Goal: Transaction & Acquisition: Obtain resource

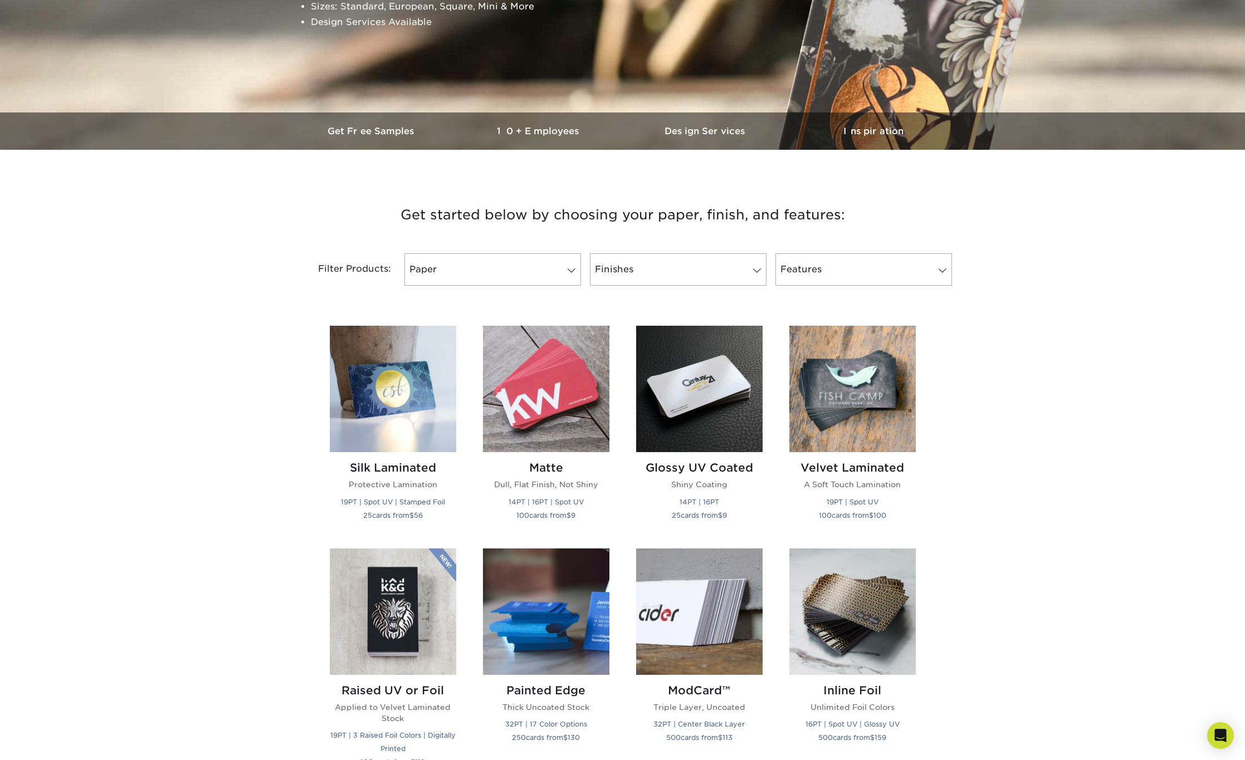
scroll to position [167, 0]
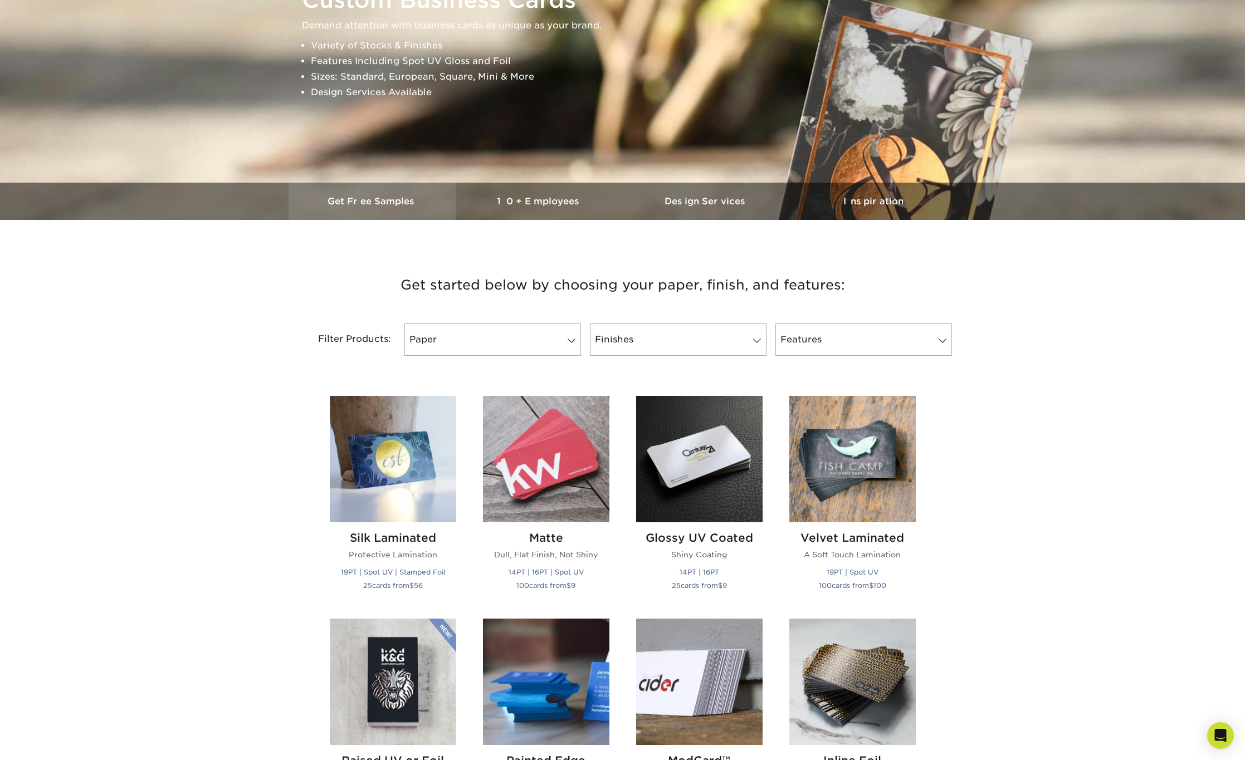
click at [393, 211] on link "Get Free Samples" at bounding box center [372, 201] width 167 height 37
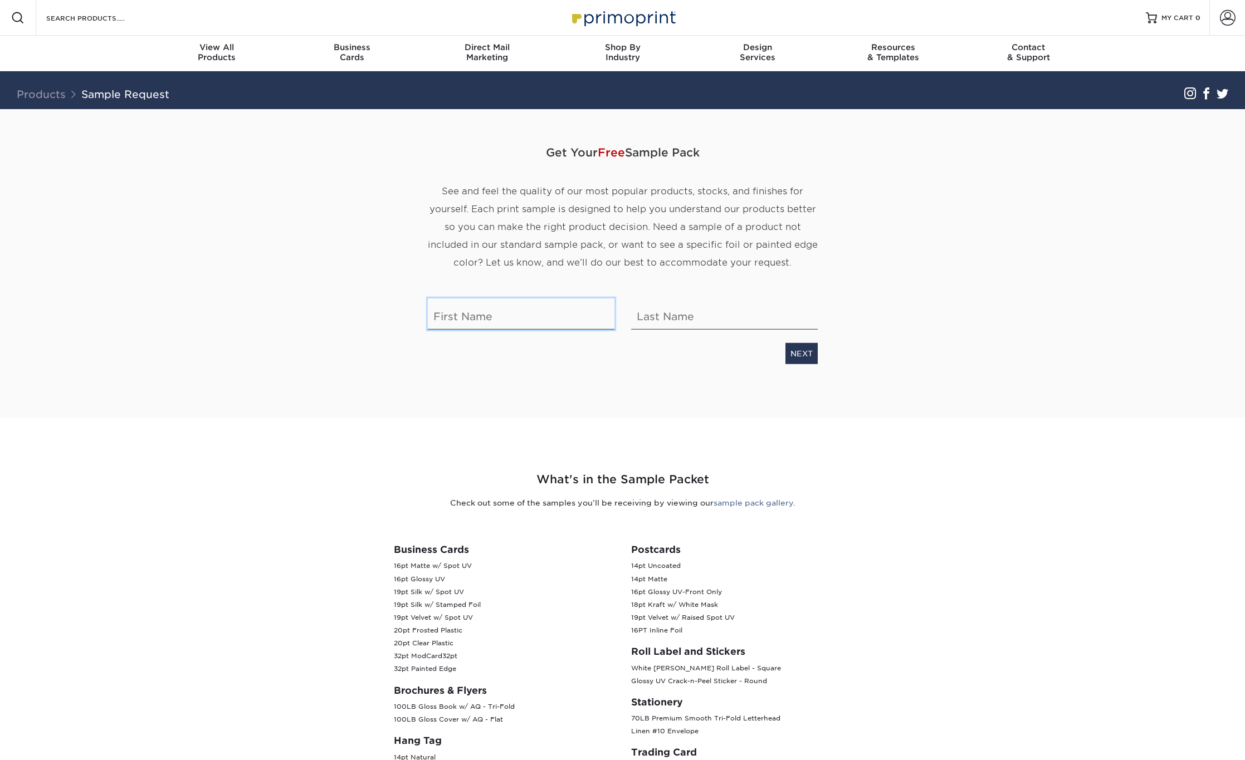
click at [555, 311] on input "text" at bounding box center [521, 314] width 187 height 31
type input "[PERSON_NAME]"
type input "Mayo"
click at [807, 351] on link "NEXT" at bounding box center [801, 353] width 32 height 21
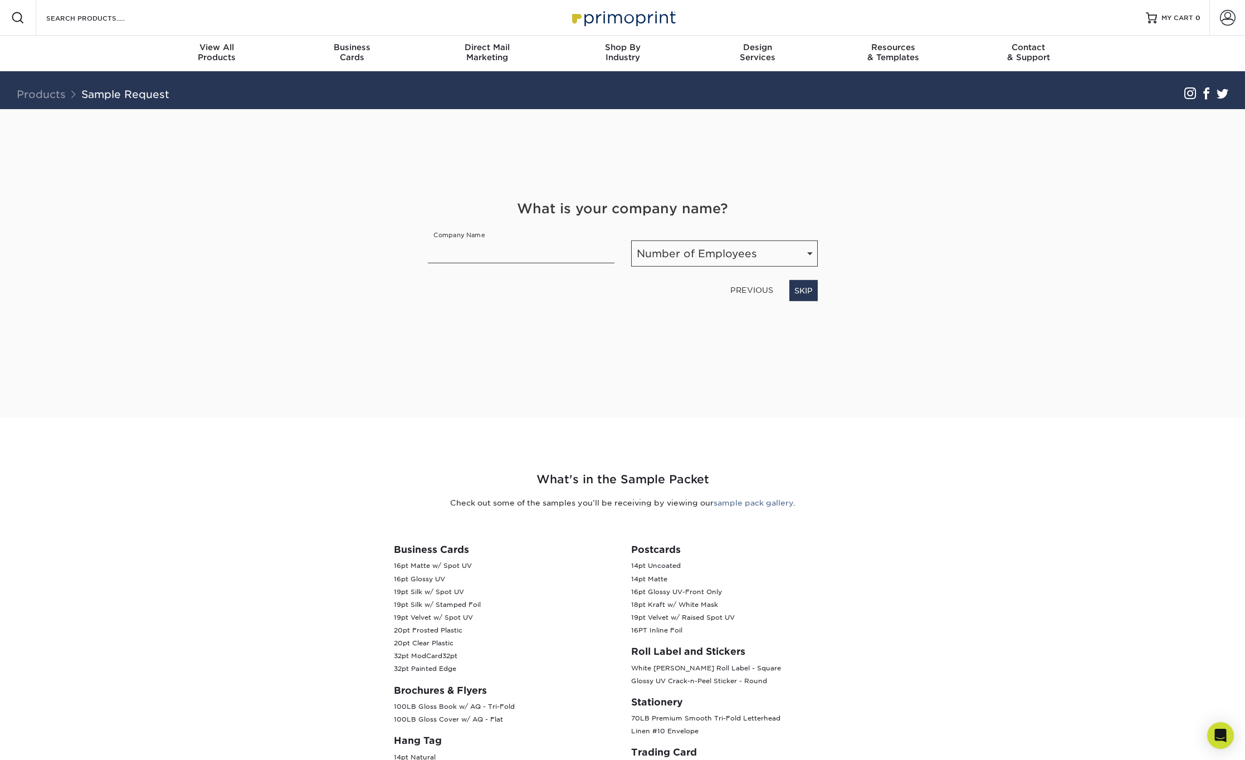
drag, startPoint x: 810, startPoint y: 353, endPoint x: 1013, endPoint y: 379, distance: 204.5
click at [936, 369] on div "Get Your Free Sample Pack See and feel the quality of our most popular products…" at bounding box center [623, 263] width 652 height 309
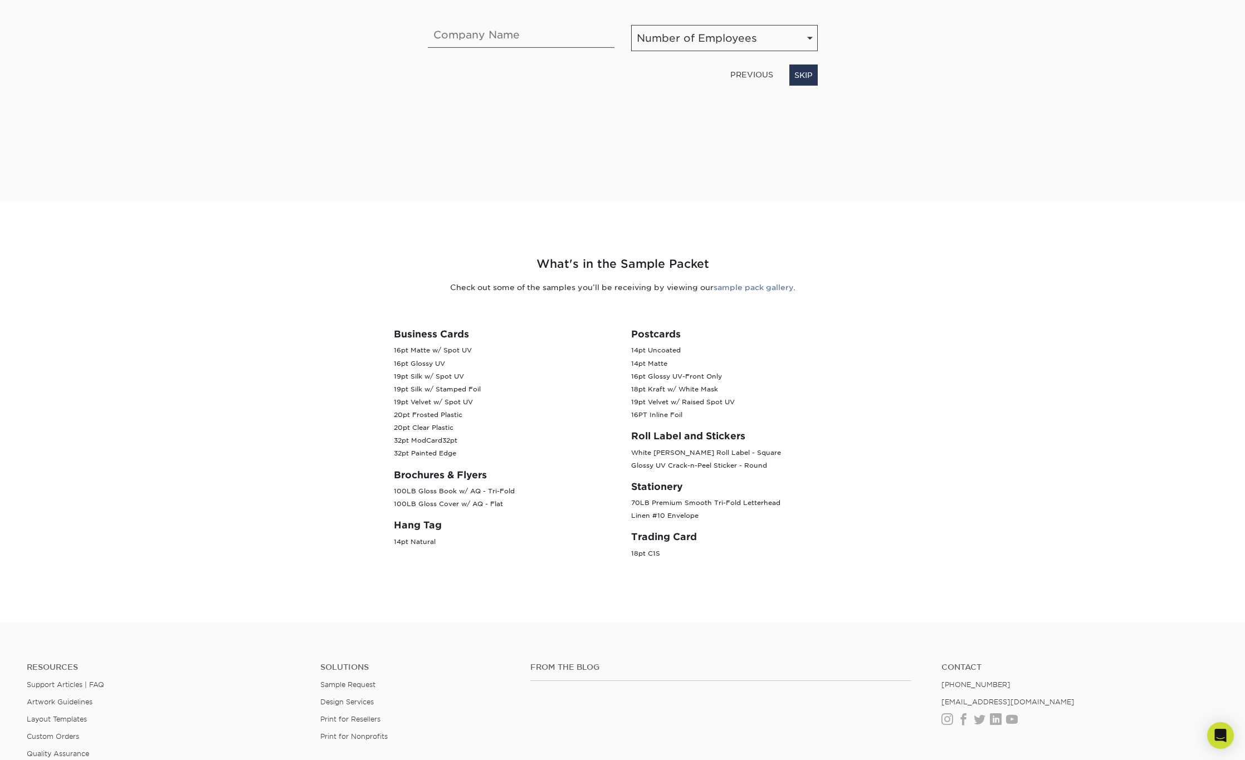
scroll to position [70, 0]
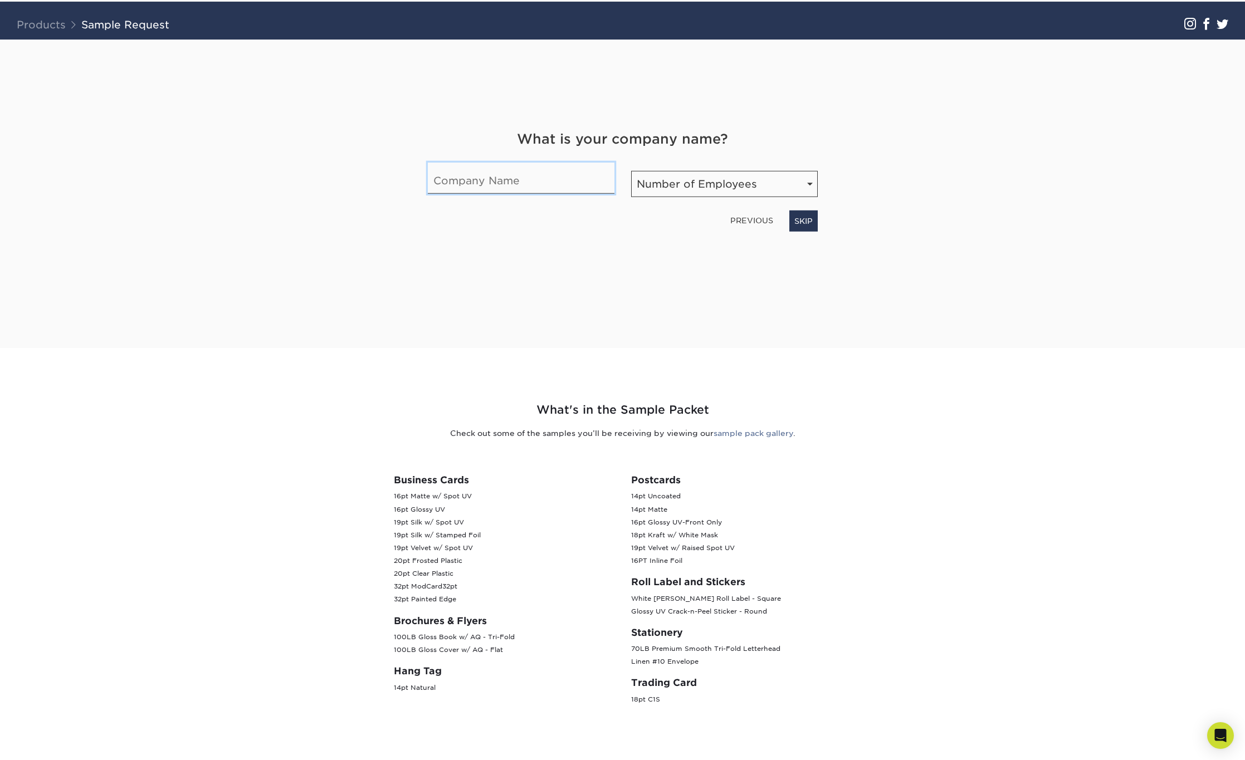
click at [506, 181] on input "text" at bounding box center [521, 178] width 187 height 31
type input "Fire Connectionds"
drag, startPoint x: 704, startPoint y: 194, endPoint x: 705, endPoint y: 189, distance: 5.7
click at [704, 194] on select "Number of Employees Self-employed 1-10 employees 11-50 employees 51-200 employe…" at bounding box center [724, 184] width 187 height 26
select select "11-50"
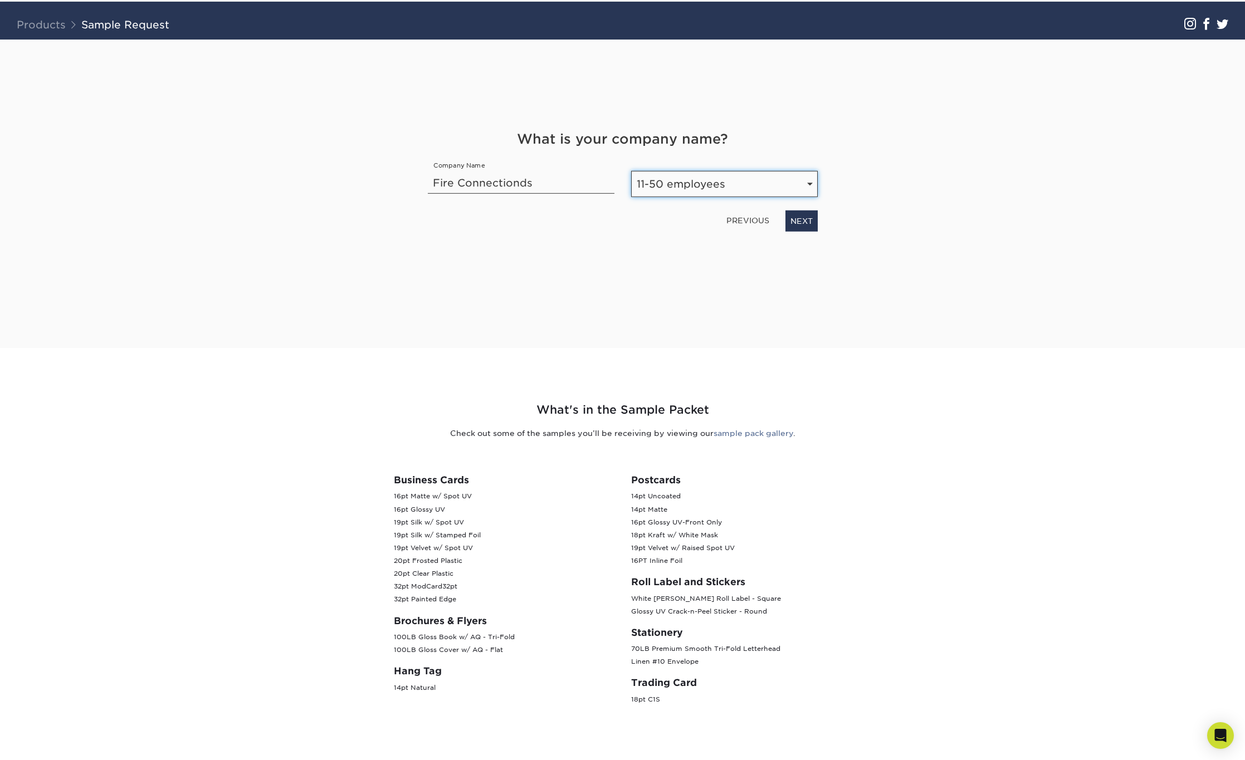
click at [631, 171] on select "Number of Employees Self-employed 1-10 employees 11-50 employees 51-200 employe…" at bounding box center [724, 184] width 187 height 26
click at [524, 184] on input "Fire Connectionds" at bounding box center [521, 178] width 187 height 31
type input "Fire Connections"
click at [812, 216] on link "NEXT" at bounding box center [801, 221] width 32 height 21
click at [502, 176] on select "Select Occupation Agency Automotive Blogger Cleaning Services Construction Educ…" at bounding box center [623, 184] width 390 height 26
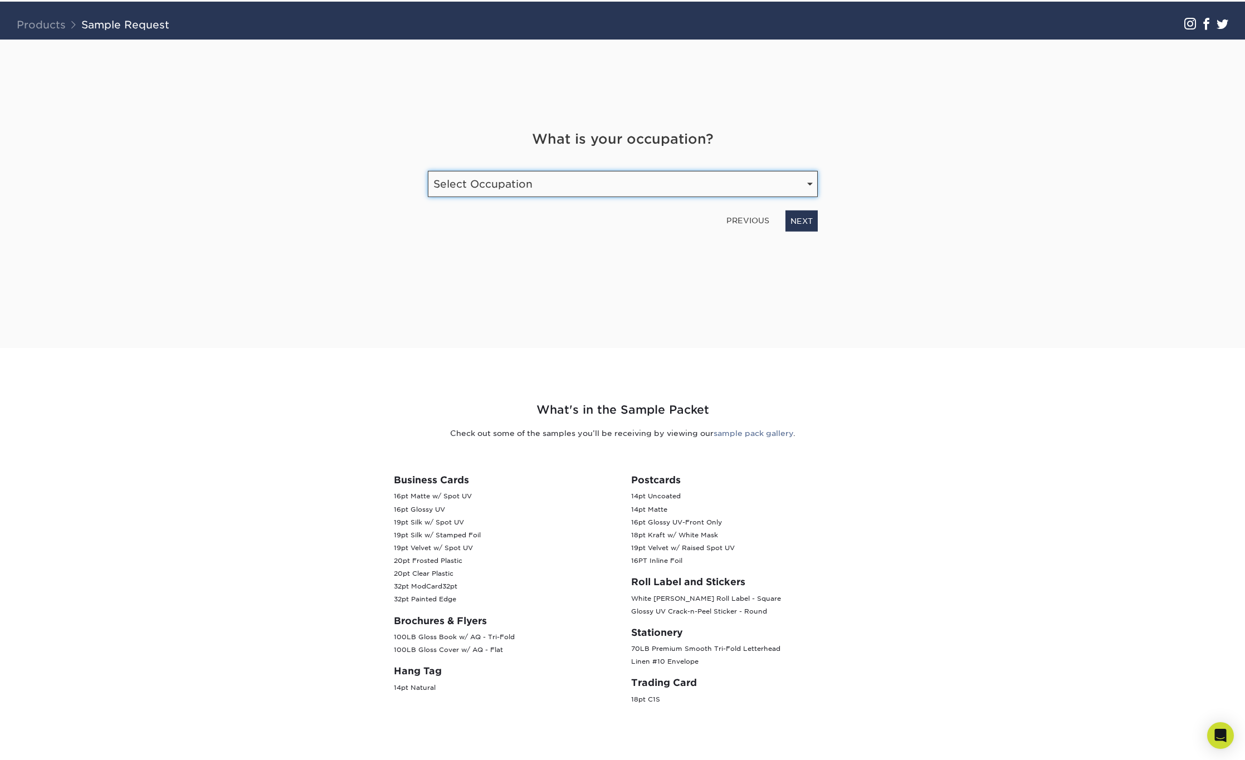
select select "Marketing"
click at [428, 171] on select "Select Occupation Agency Automotive Blogger Cleaning Services Construction Educ…" at bounding box center [623, 184] width 390 height 26
click at [797, 218] on link "NEXT" at bounding box center [801, 221] width 32 height 21
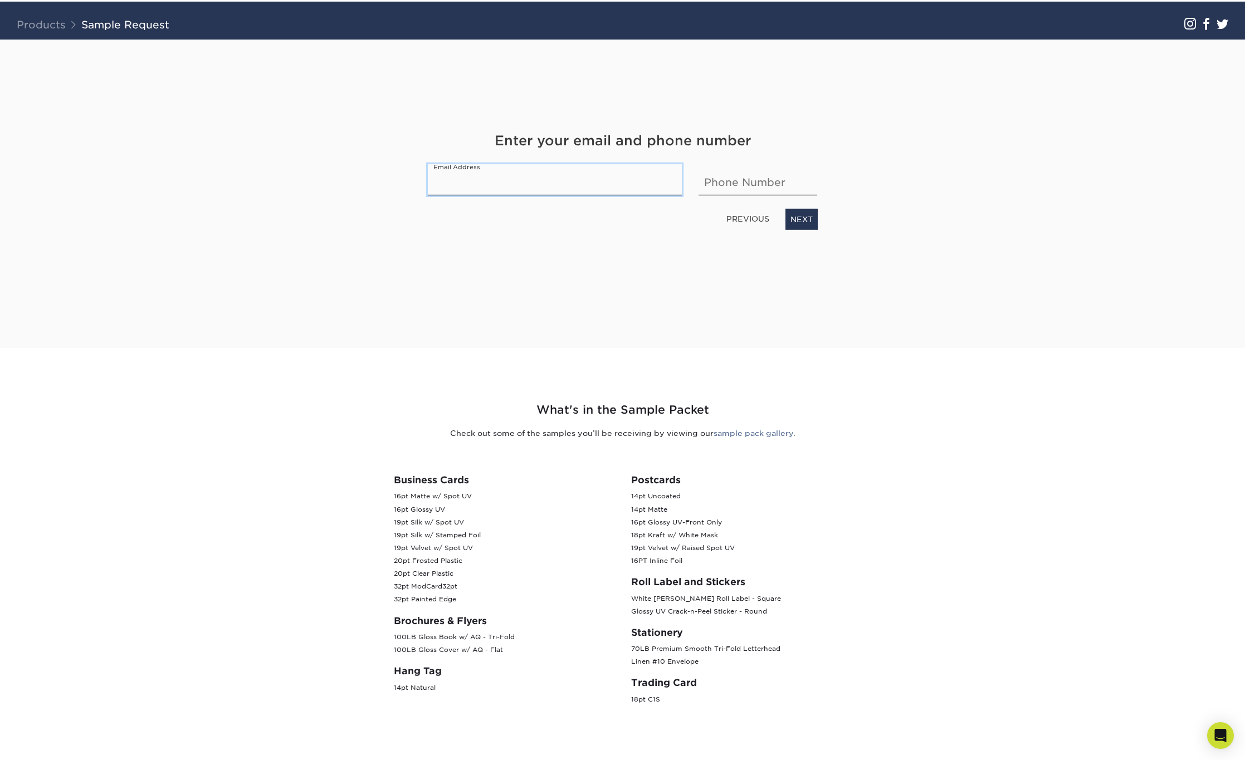
click at [517, 188] on input "email" at bounding box center [555, 179] width 255 height 31
type input "cmayo@fireconnections.com"
click at [714, 181] on input "text" at bounding box center [758, 179] width 119 height 31
type input "3"
type input "8773583473"
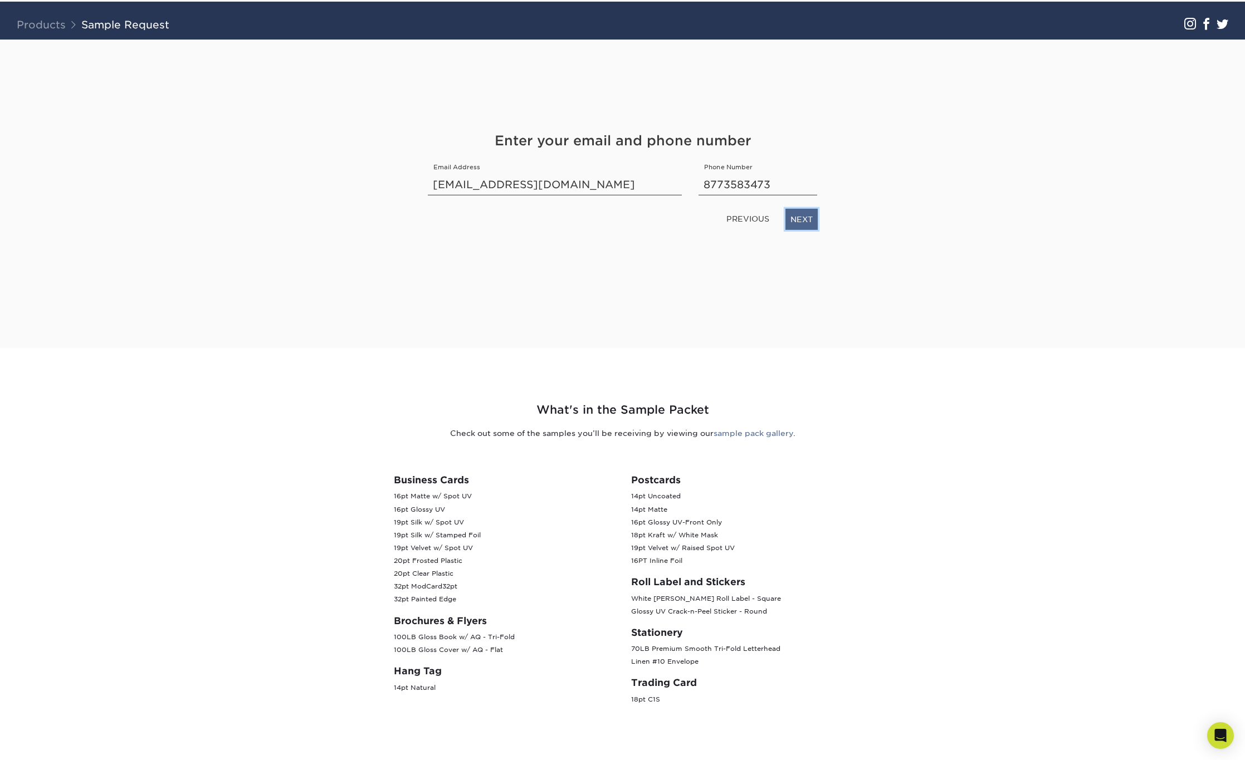
click at [806, 218] on link "NEXT" at bounding box center [801, 219] width 32 height 21
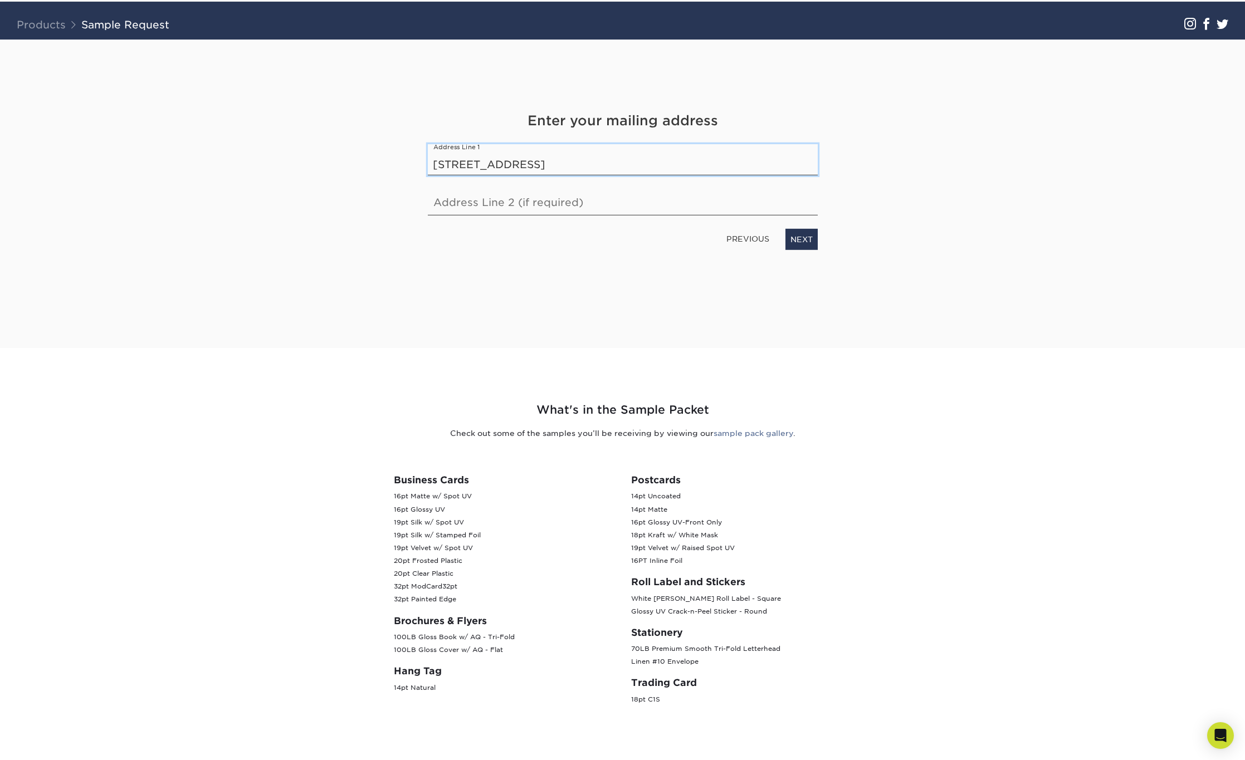
type input "2520 N Wesleyan Blvd"
click at [817, 246] on link "NEXT" at bounding box center [801, 239] width 32 height 21
click at [535, 165] on input "text" at bounding box center [521, 156] width 187 height 31
type input "Rocky Mount"
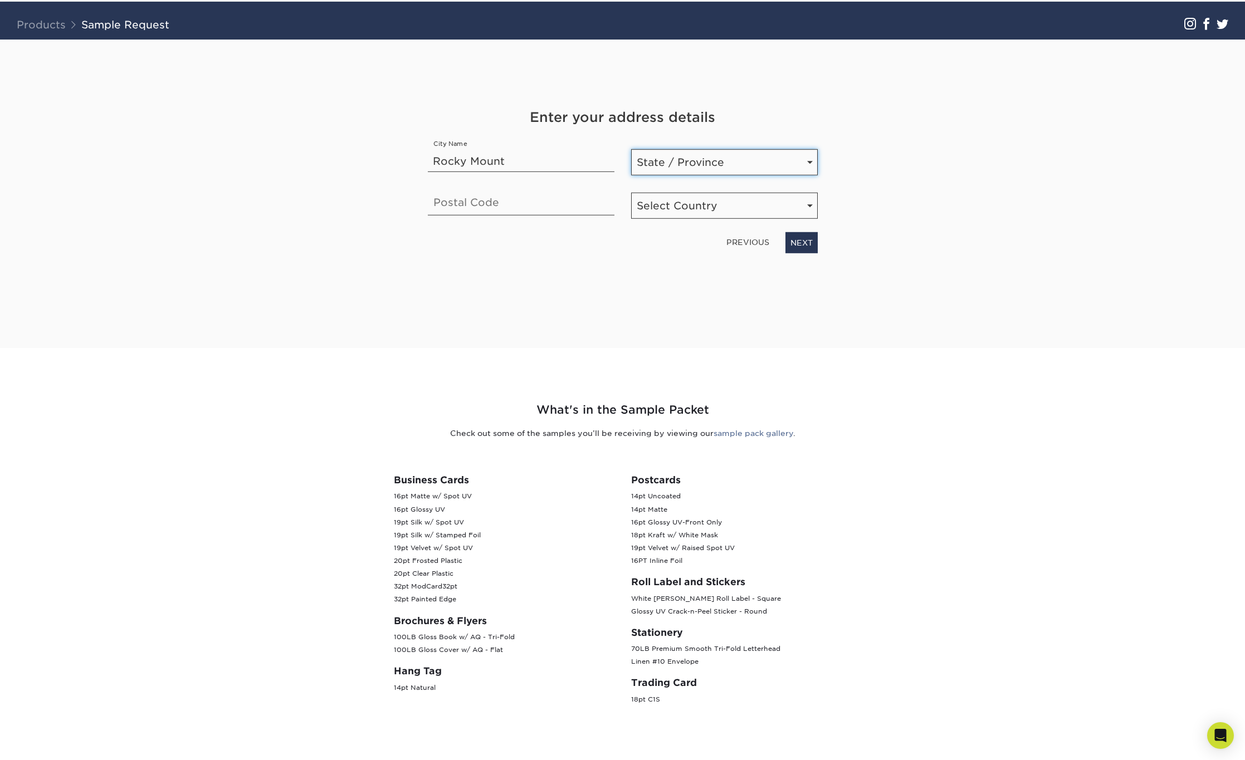
click at [716, 165] on select "State / Province Alabama Alaska Arizona Arkansas California Colorado Connecticu…" at bounding box center [724, 162] width 187 height 26
select select "NC"
click at [631, 149] on select "State / Province Alabama Alaska Arizona Arkansas California Colorado Connecticu…" at bounding box center [724, 162] width 187 height 26
click at [491, 204] on input "text" at bounding box center [521, 199] width 187 height 31
type input "27804"
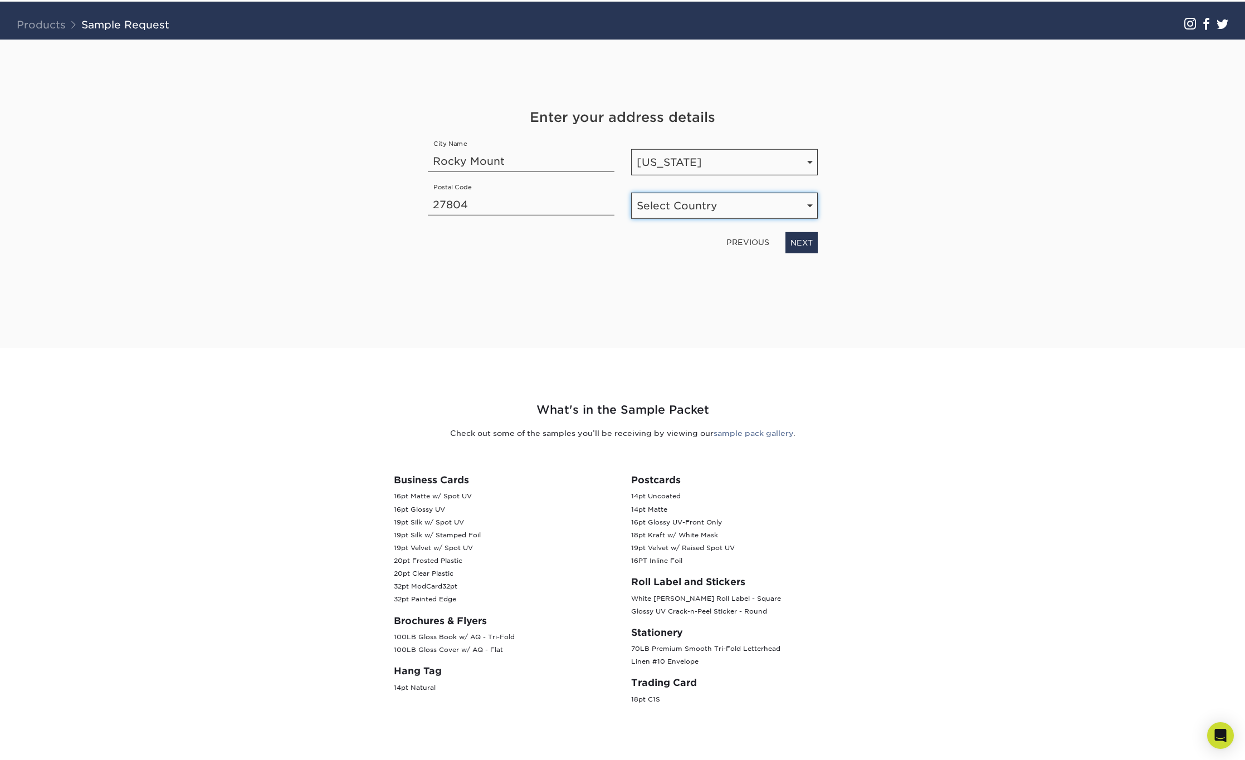
click at [704, 198] on select "Select Country United States Canada" at bounding box center [724, 206] width 187 height 26
select select "US"
click at [631, 193] on select "Select Country United States Canada" at bounding box center [724, 206] width 187 height 26
click at [809, 243] on link "NEXT" at bounding box center [801, 242] width 32 height 21
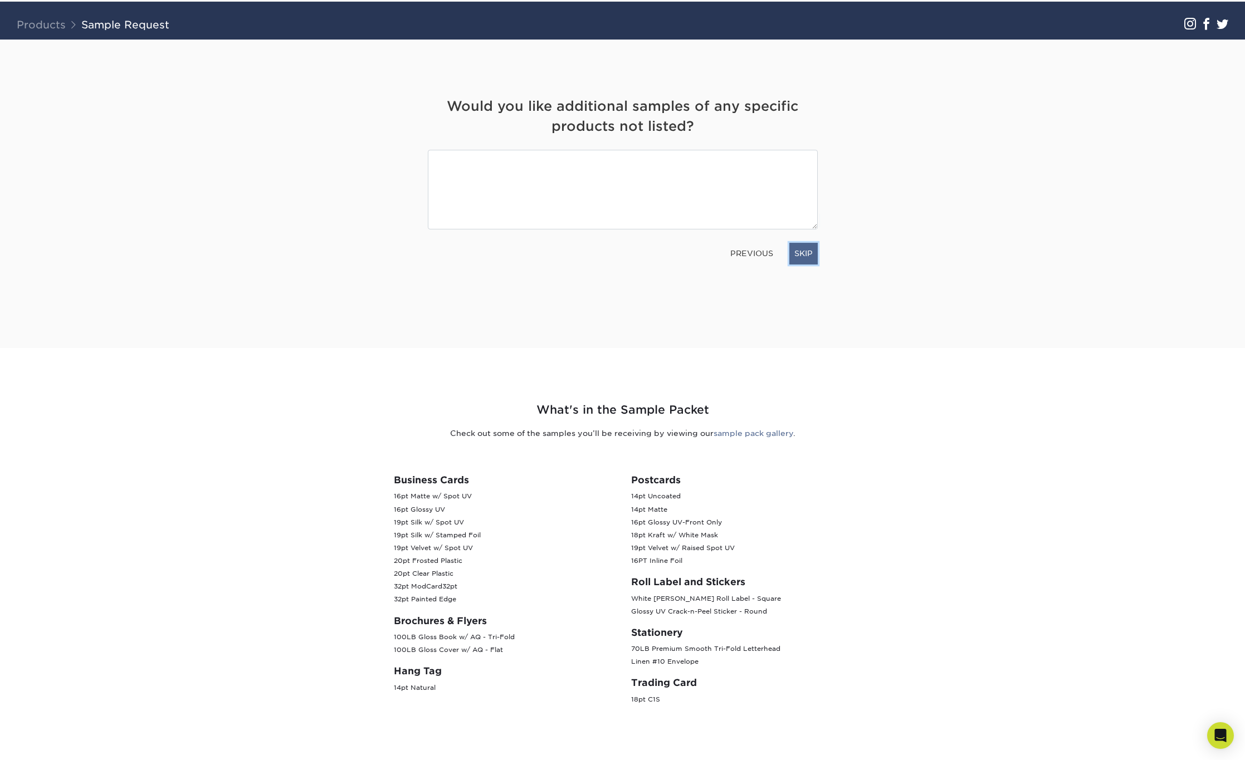
click at [811, 259] on link "SKIP" at bounding box center [803, 253] width 28 height 21
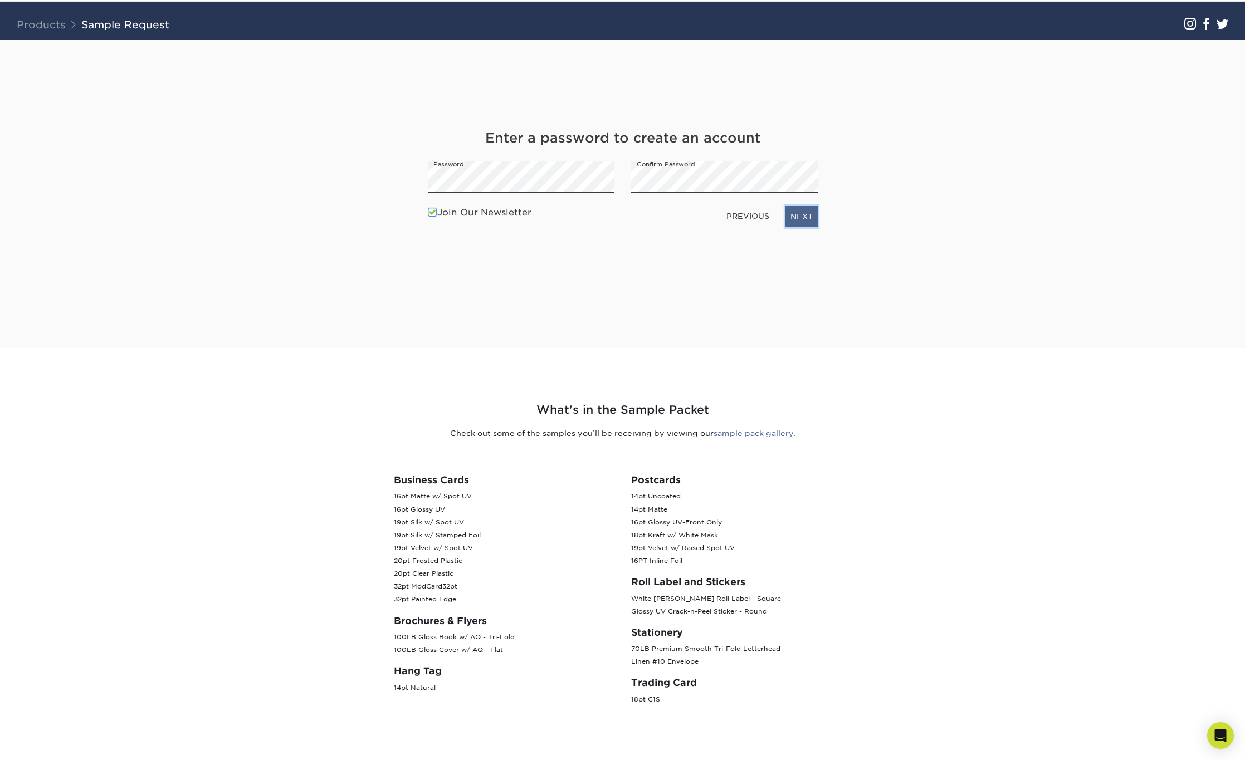
click at [795, 206] on link "NEXT" at bounding box center [801, 216] width 32 height 21
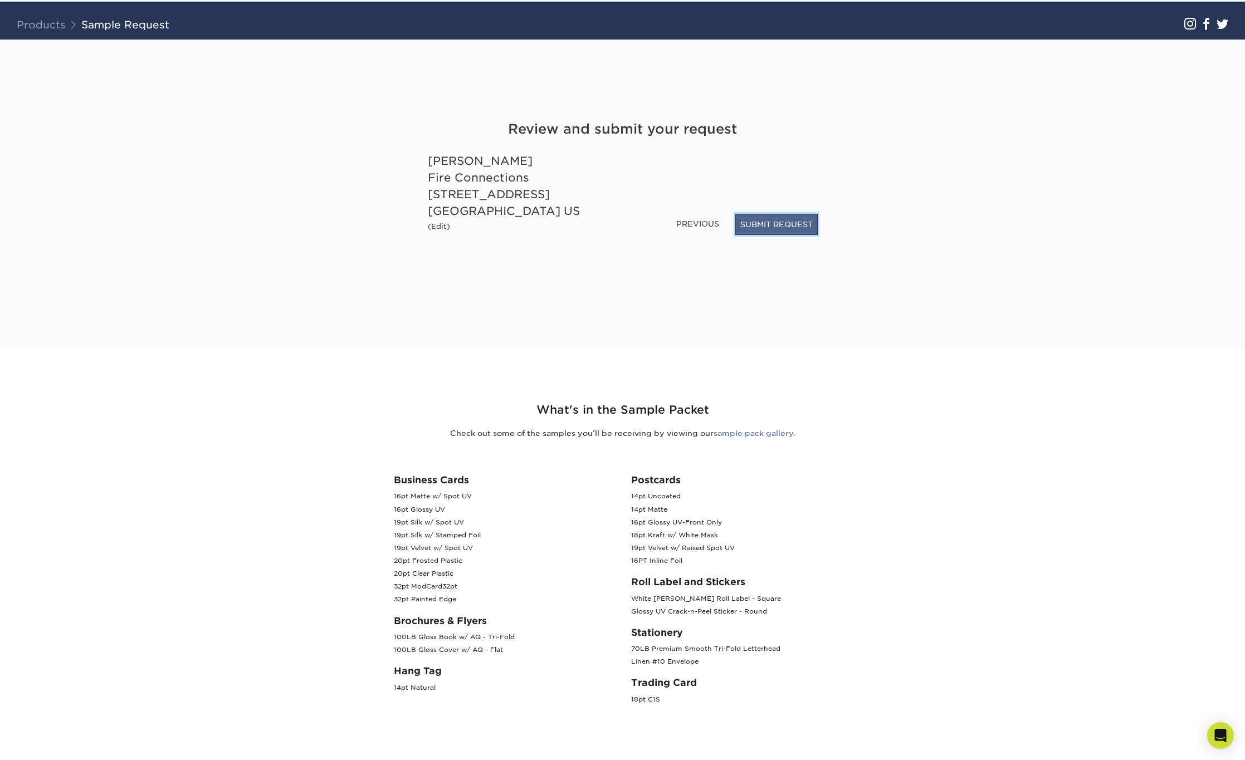
click at [763, 223] on button "SUBMIT REQUEST" at bounding box center [776, 224] width 82 height 21
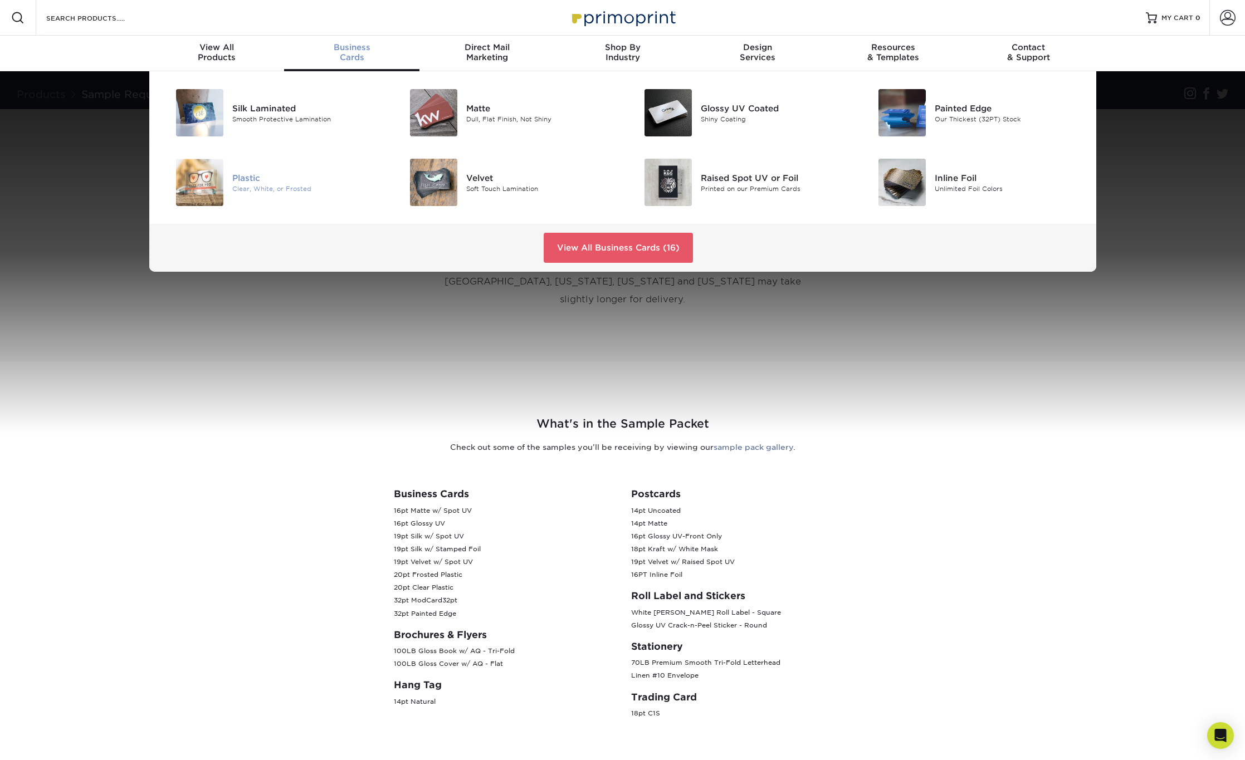
click at [284, 195] on div "Plastic Clear, White, or Frosted" at bounding box center [310, 182] width 156 height 47
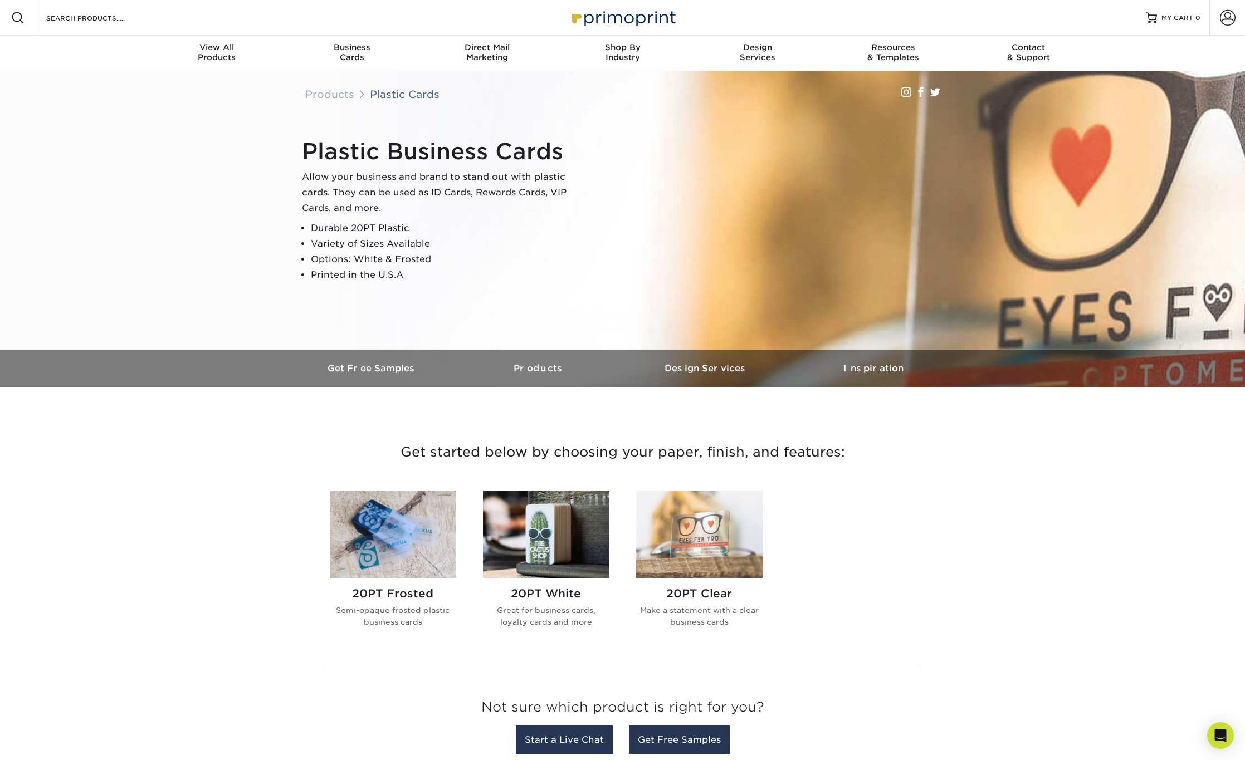
click at [381, 539] on img at bounding box center [393, 534] width 126 height 87
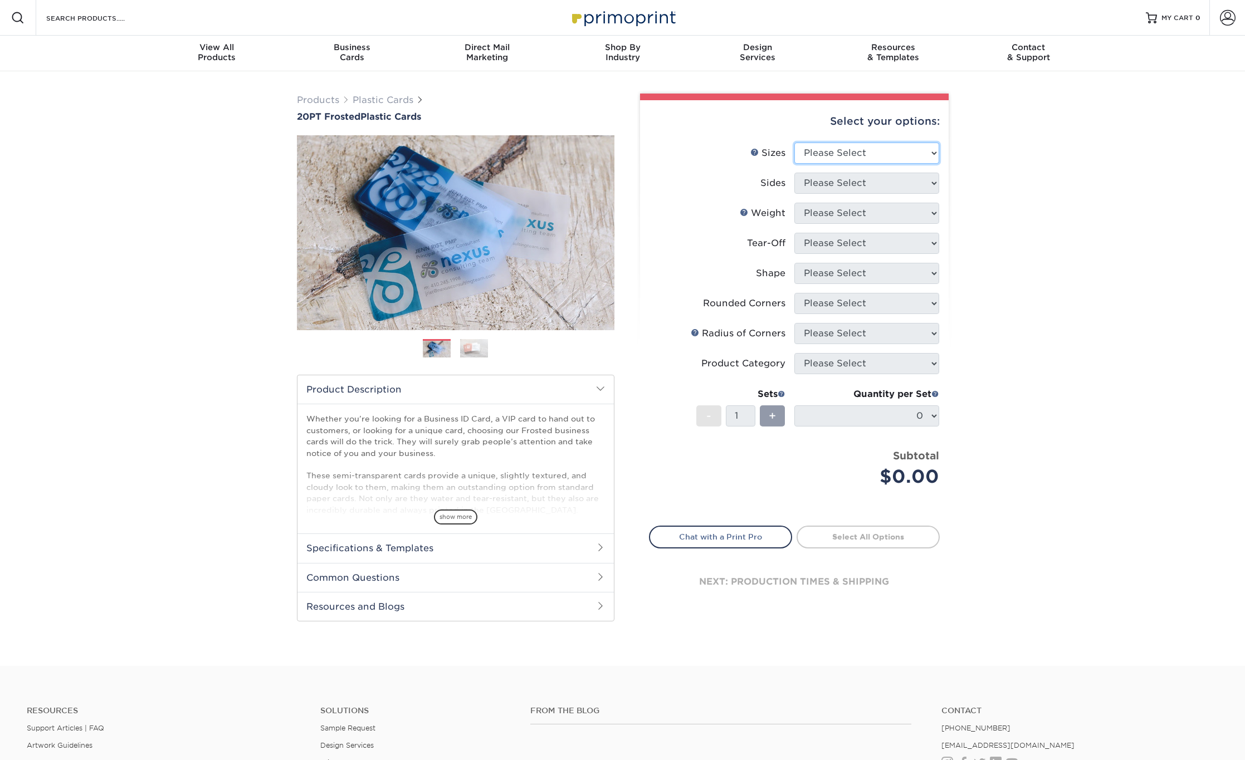
click at [819, 153] on select "Please Select 2" x 3.5" 2" x 8" 2.12" x 3.375" 2.5" x 2.5" 4.25" x 6"" at bounding box center [866, 153] width 145 height 21
select select "2.00x3.50"
click at [794, 143] on select "Please Select 2" x 3.5" 2" x 8" 2.12" x 3.375" 2.5" x 2.5" 4.25" x 6"" at bounding box center [866, 153] width 145 height 21
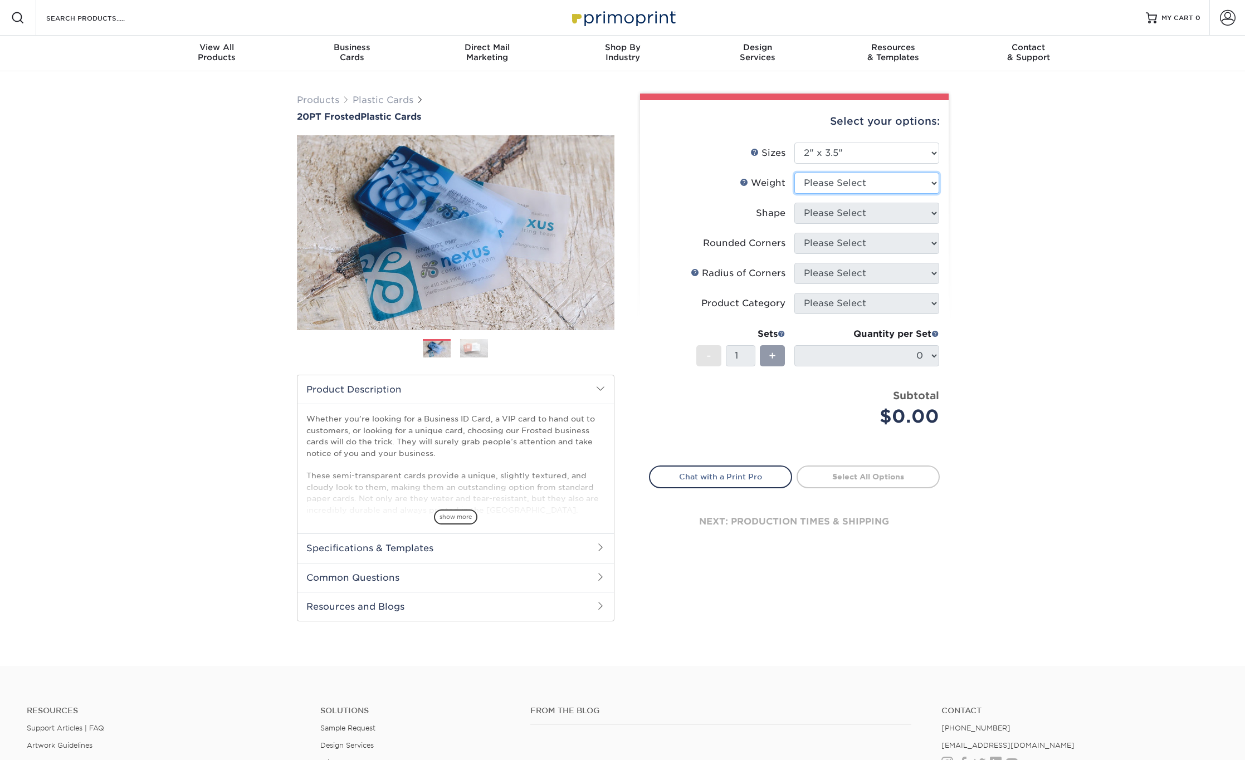
click at [821, 184] on select "Please Select 20PT Frosted Plastic 20PT Frosted Plastic" at bounding box center [866, 183] width 145 height 21
select select "20PT Frosted Plastic"
click at [794, 173] on select "Please Select 20PT Frosted Plastic 20PT Frosted Plastic" at bounding box center [866, 183] width 145 height 21
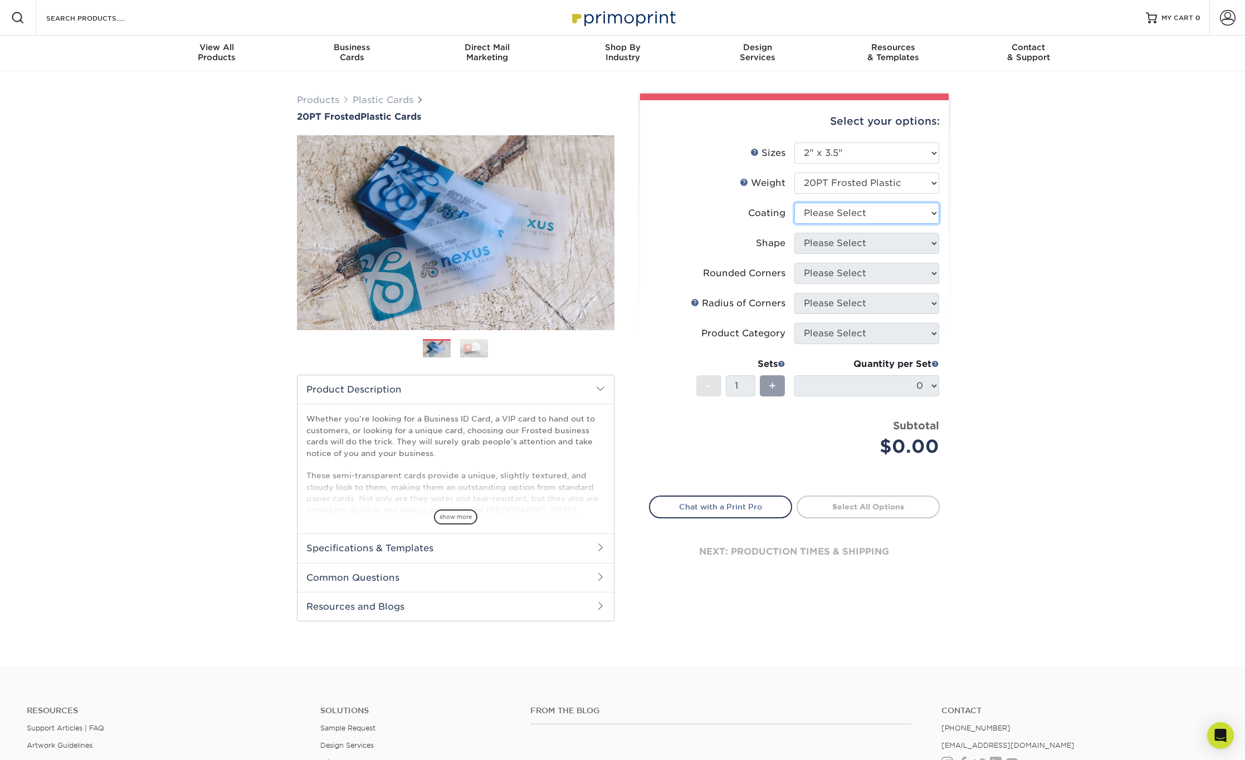
click at [831, 213] on select at bounding box center [866, 213] width 145 height 21
select select "3e7618de-abca-4bda-9f97-8b9129e913d8"
click at [794, 203] on select at bounding box center [866, 213] width 145 height 21
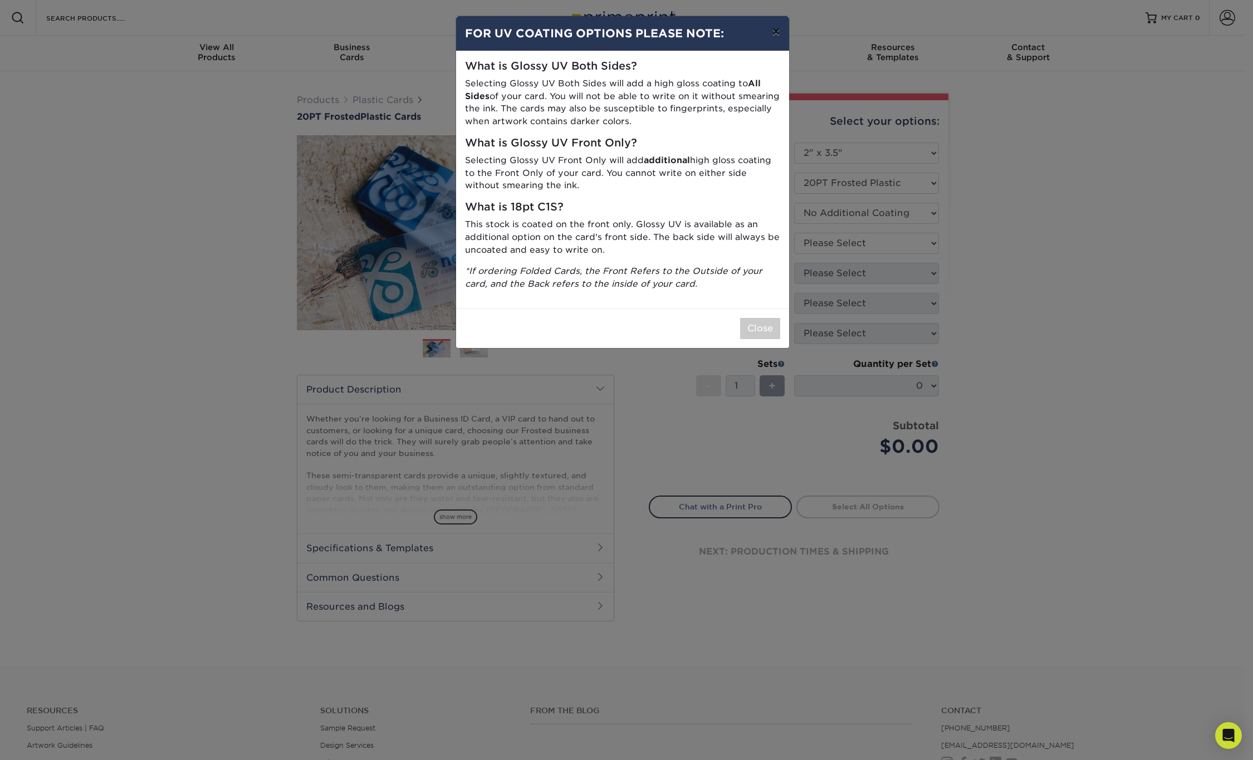
click at [769, 27] on button "×" at bounding box center [776, 31] width 26 height 31
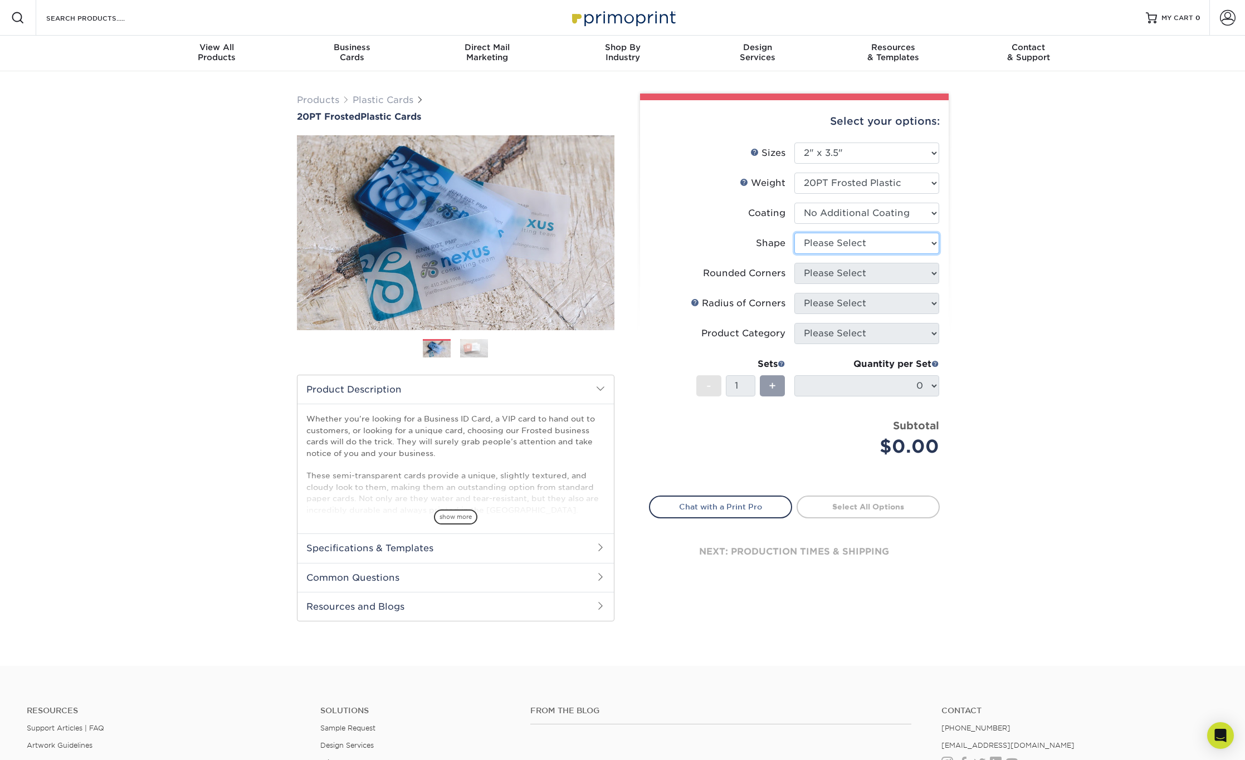
click at [889, 243] on select "Please Select Oval Standard" at bounding box center [866, 243] width 145 height 21
select select "standard"
click at [794, 233] on select "Please Select Oval Standard" at bounding box center [866, 243] width 145 height 21
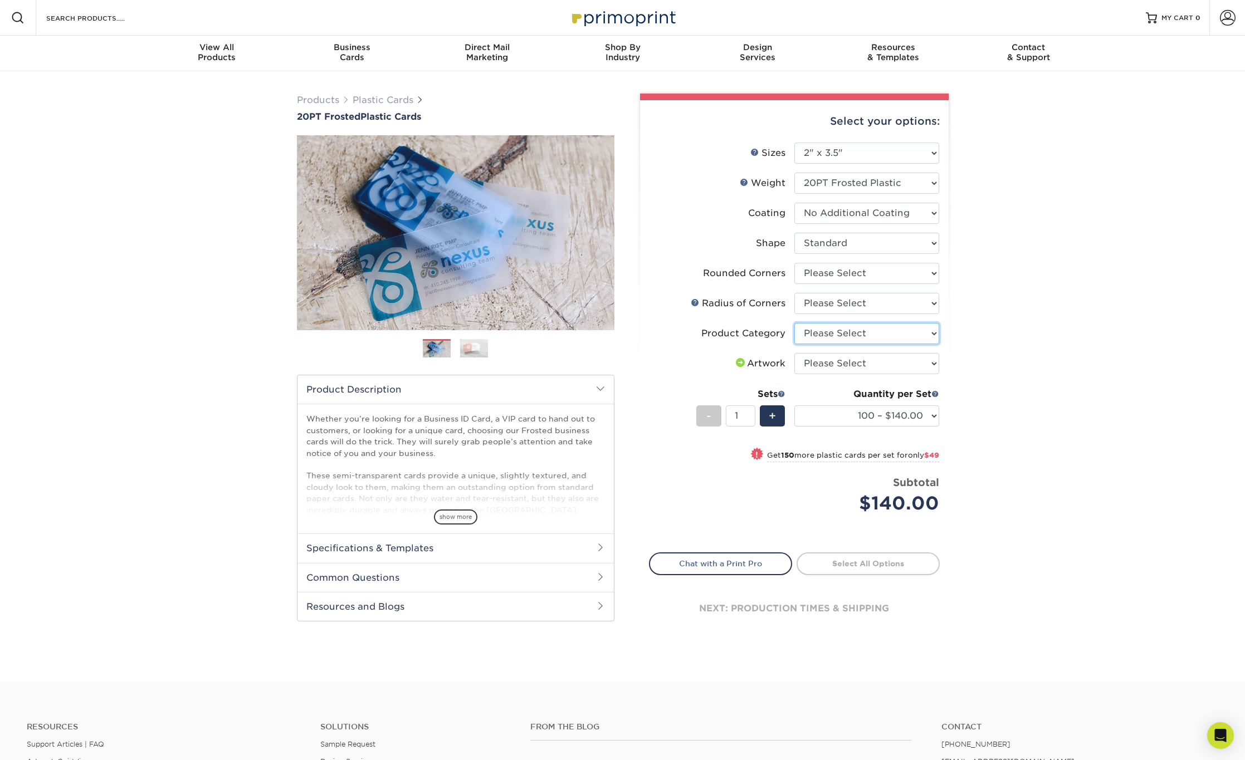
click at [848, 336] on select "Please Select Business Cards" at bounding box center [866, 333] width 145 height 21
select select "3b5148f1-0588-4f88-a218-97bcfdce65c1"
click at [794, 323] on select "Please Select Business Cards" at bounding box center [866, 333] width 145 height 21
click at [838, 303] on select "Please Select Rounded 1/8" Rounded 1/4"" at bounding box center [866, 303] width 145 height 21
click at [837, 306] on select "Please Select Rounded 1/8" Rounded 1/4"" at bounding box center [866, 303] width 145 height 21
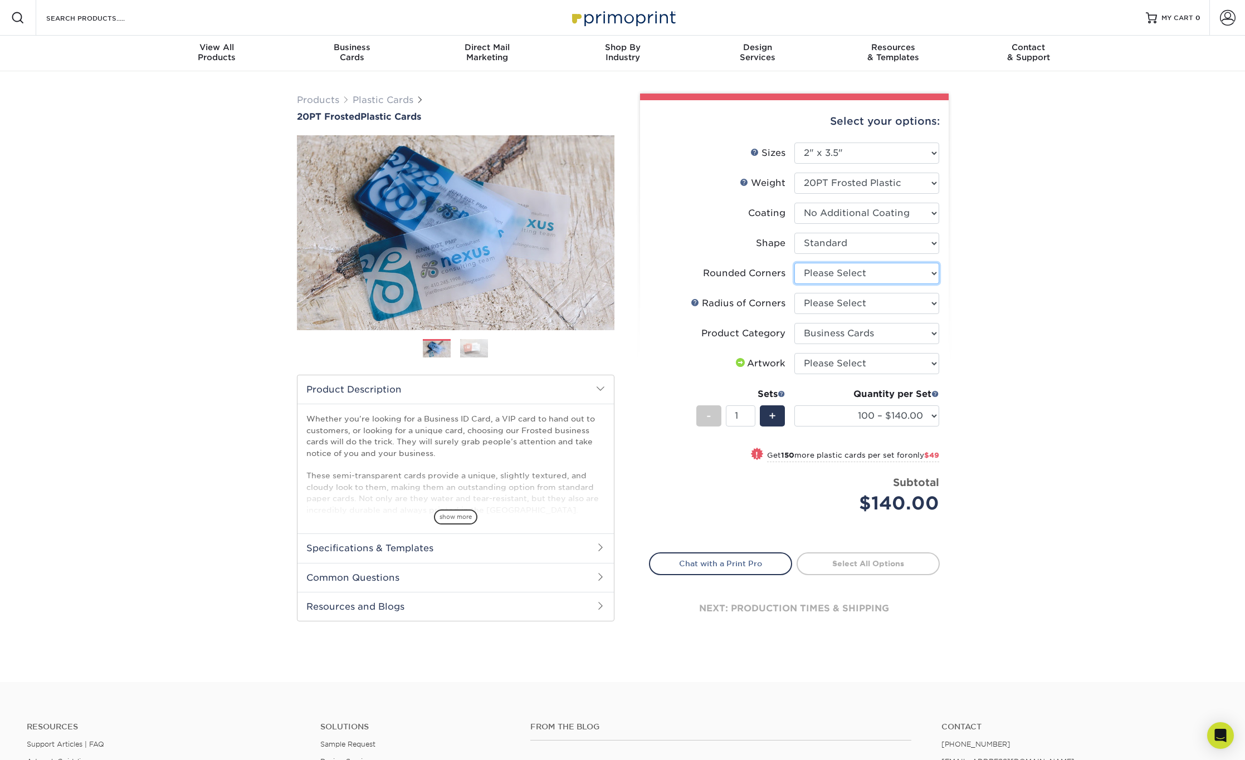
click at [833, 277] on select "Please Select Yes - Round 4 Corners" at bounding box center [866, 273] width 145 height 21
click at [833, 276] on select "Please Select Yes - Round 4 Corners" at bounding box center [866, 273] width 145 height 21
click at [855, 362] on select "Please Select I will upload files I need a design - $100" at bounding box center [866, 363] width 145 height 21
select select "upload"
click at [794, 353] on select "Please Select I will upload files I need a design - $100" at bounding box center [866, 363] width 145 height 21
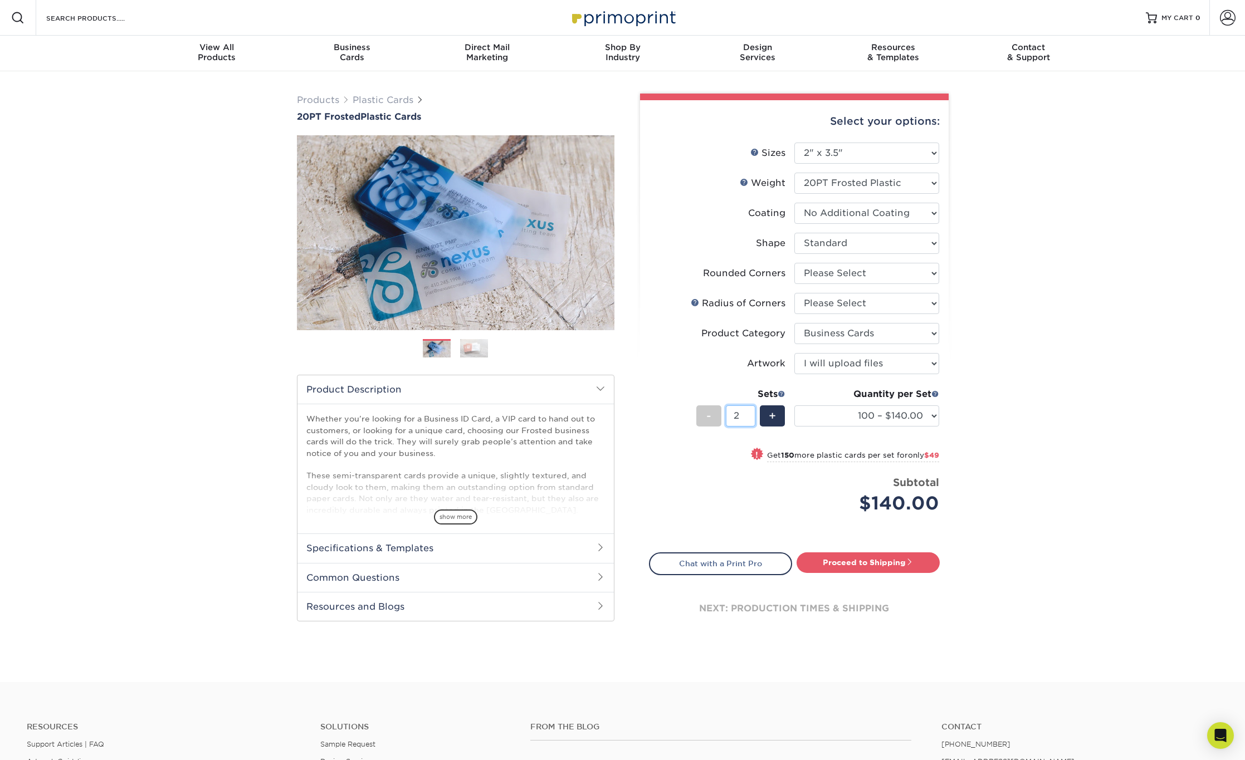
click at [749, 413] on input "2" at bounding box center [741, 416] width 30 height 21
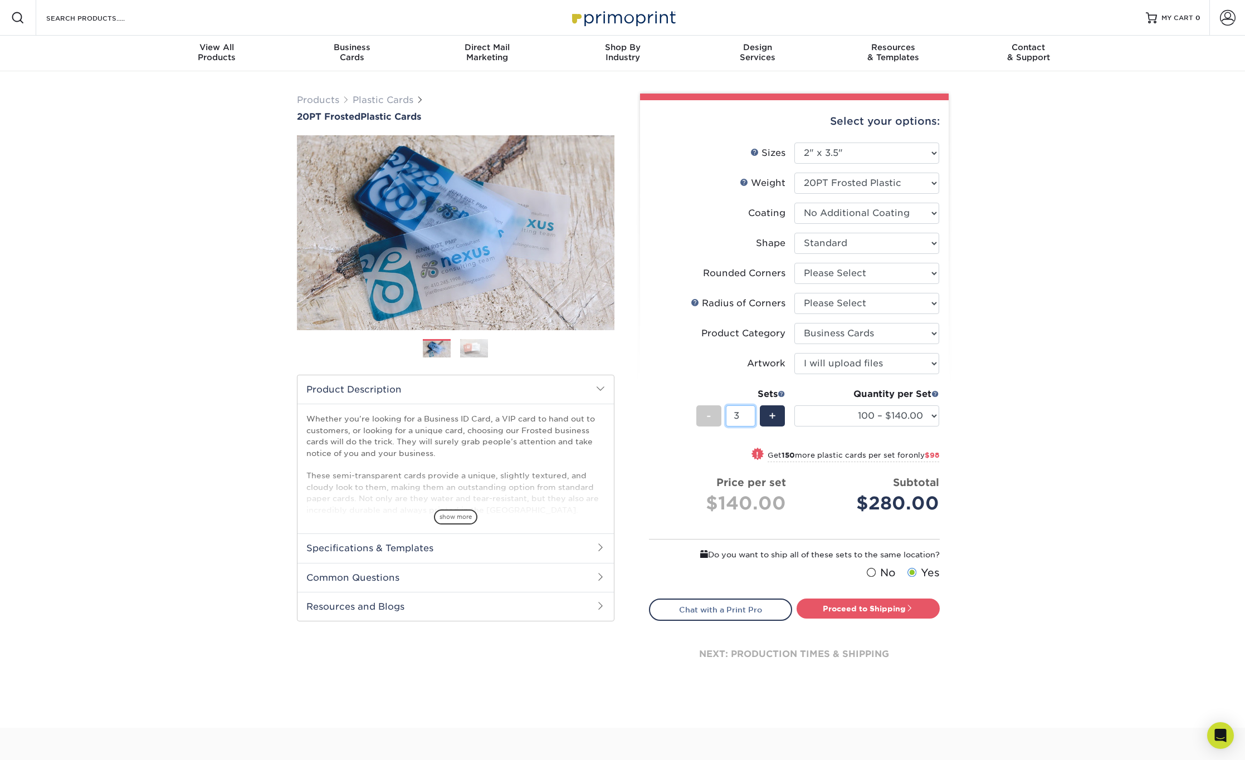
type input "3"
click at [749, 413] on input "3" at bounding box center [741, 416] width 30 height 21
click at [1109, 461] on div "Products Plastic Cards 20PT Frosted Plastic Cards Previous Next and" at bounding box center [622, 399] width 1245 height 657
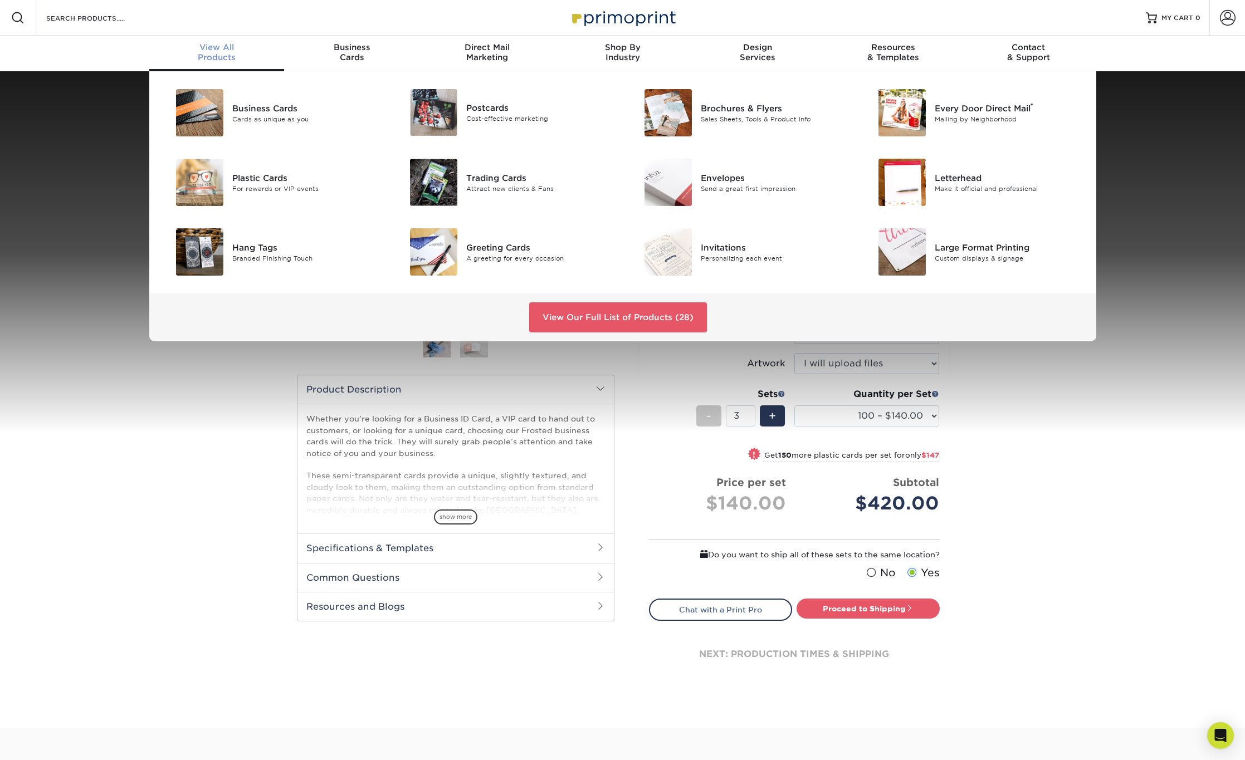
click at [214, 48] on span "View All" at bounding box center [216, 47] width 135 height 10
click at [240, 109] on div "Business Cards" at bounding box center [306, 108] width 148 height 12
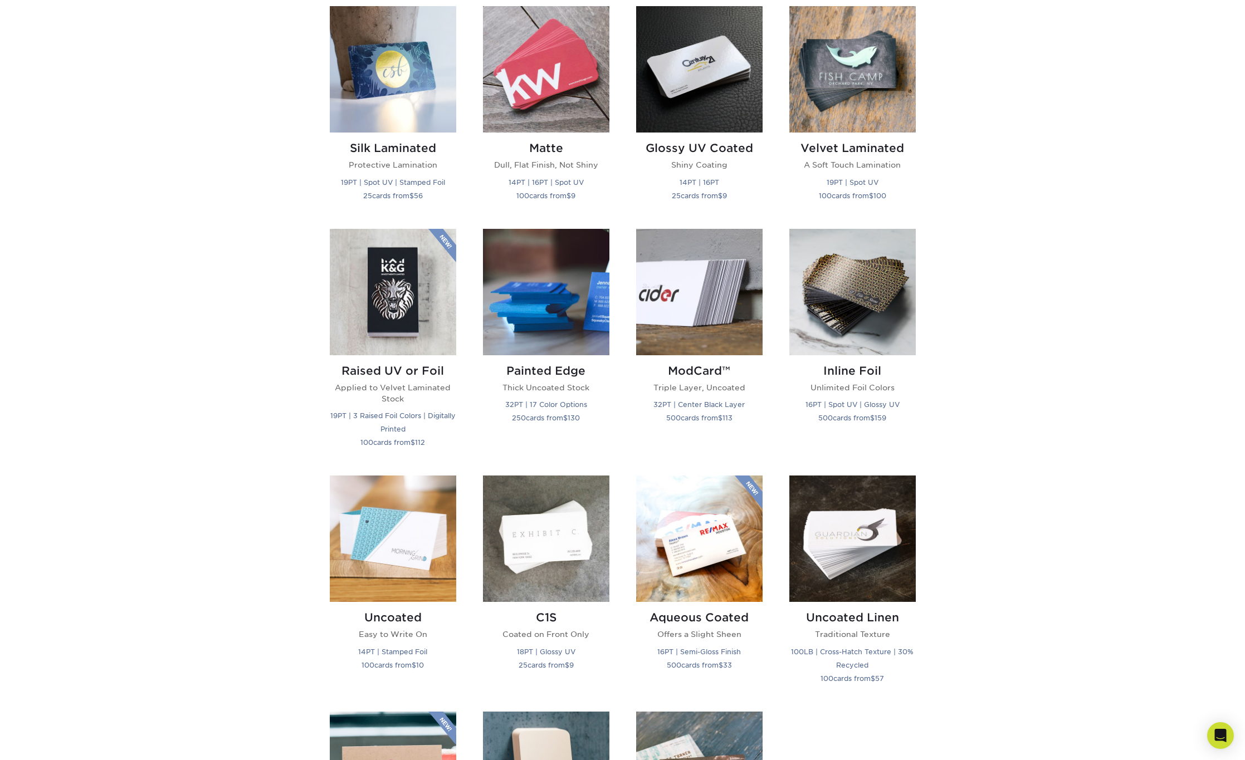
scroll to position [390, 0]
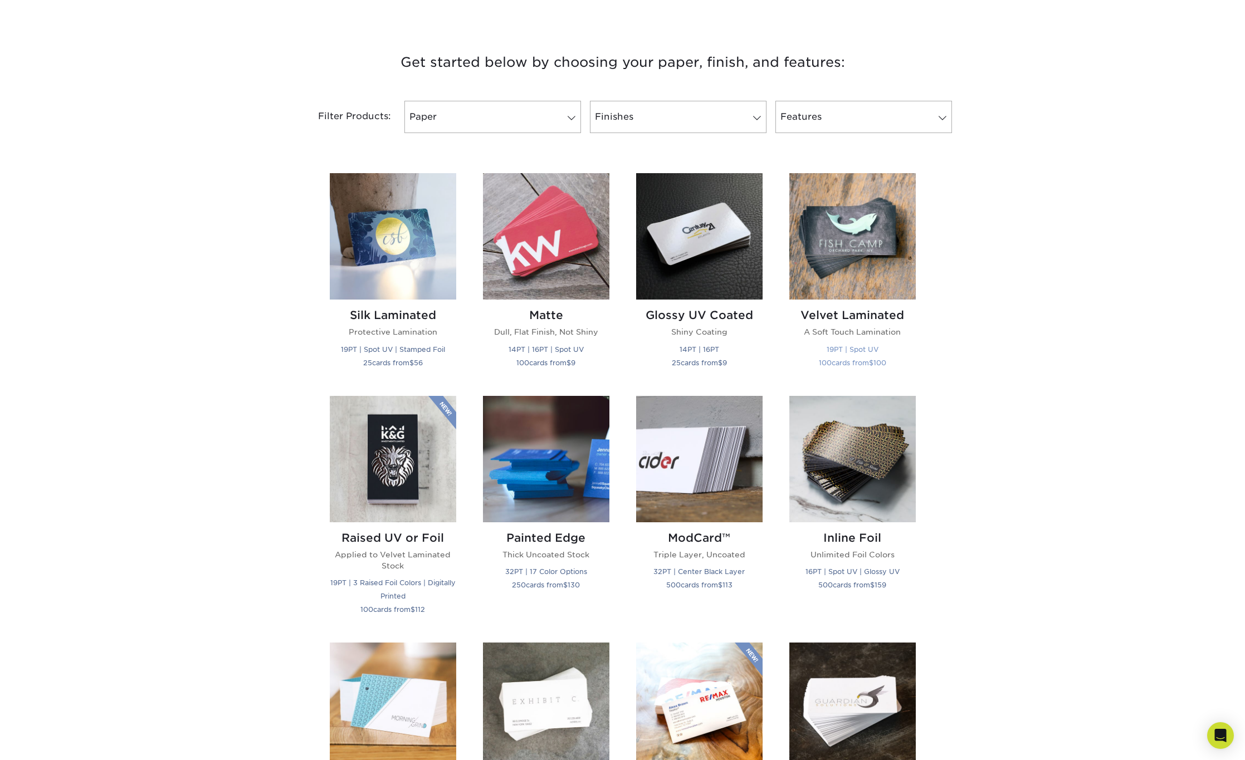
click at [871, 266] on img at bounding box center [852, 236] width 126 height 126
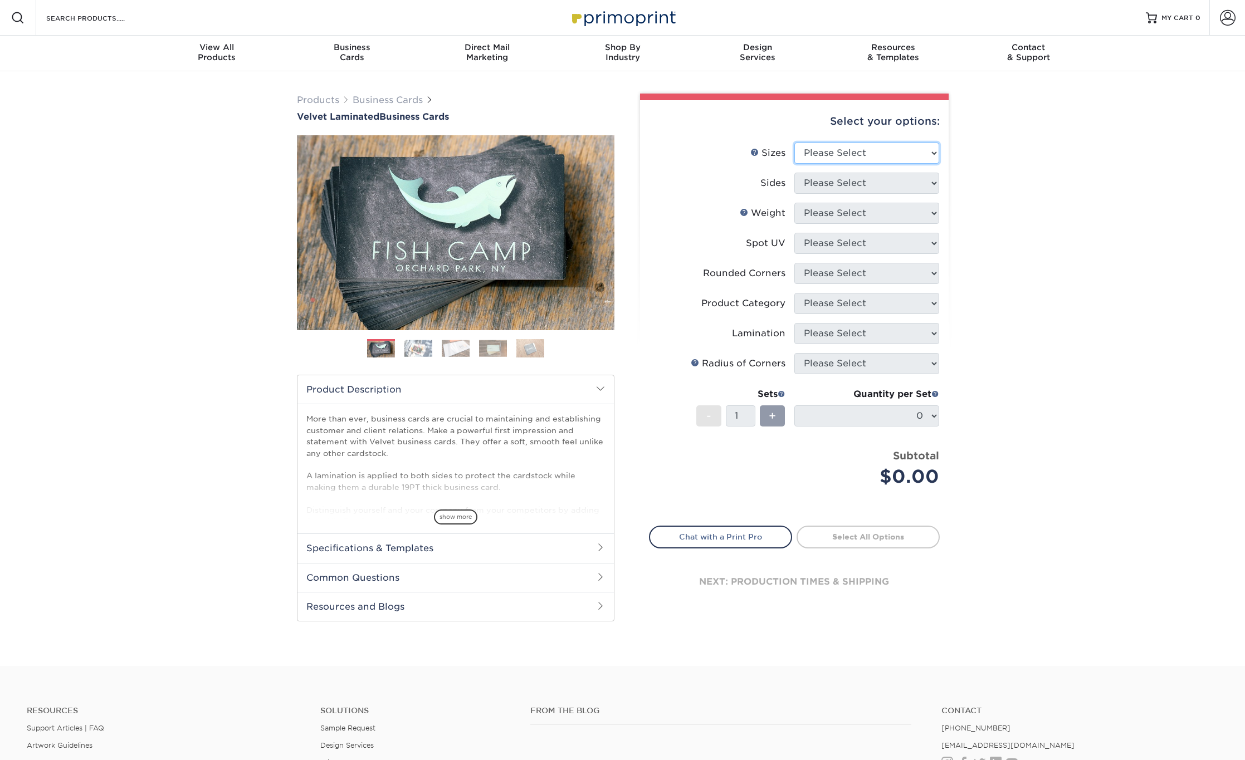
click at [831, 153] on select "Please Select 1.5" x 3.5" - Mini 1.75" x 3.5" - Mini 2" x 2" - Square 2" x 3" -…" at bounding box center [866, 153] width 145 height 21
select select "2.00x3.50"
click at [794, 143] on select "Please Select 1.5" x 3.5" - Mini 1.75" x 3.5" - Mini 2" x 2" - Square 2" x 3" -…" at bounding box center [866, 153] width 145 height 21
click at [812, 184] on select "Please Select Print Both Sides Print Front Only" at bounding box center [866, 183] width 145 height 21
select select "13abbda7-1d64-4f25-8bb2-c179b224825d"
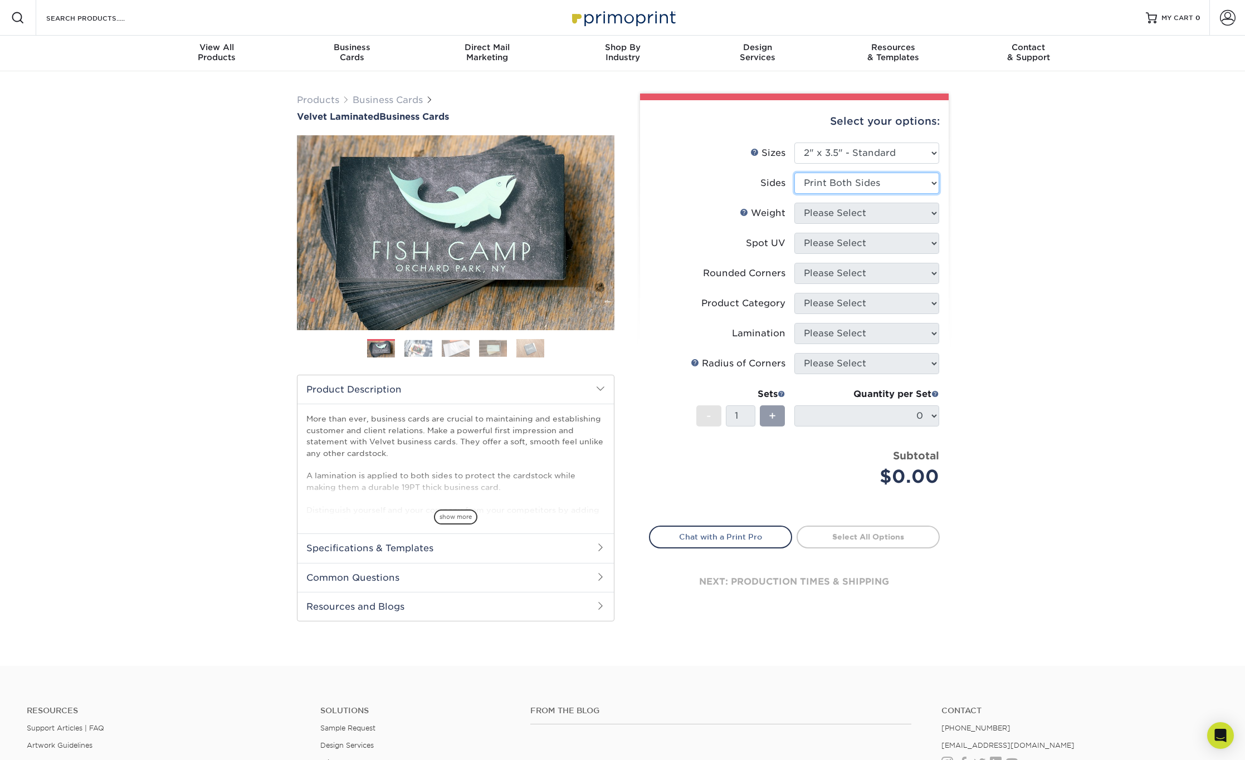
click at [794, 173] on select "Please Select Print Both Sides Print Front Only" at bounding box center [866, 183] width 145 height 21
click at [851, 215] on select "Please Select 16PT" at bounding box center [866, 213] width 145 height 21
select select "16PT"
click at [794, 203] on select "Please Select 16PT" at bounding box center [866, 213] width 145 height 21
click at [868, 239] on select "Please Select No Spot UV Front and Back (Both Sides) Front Only Back Only" at bounding box center [866, 243] width 145 height 21
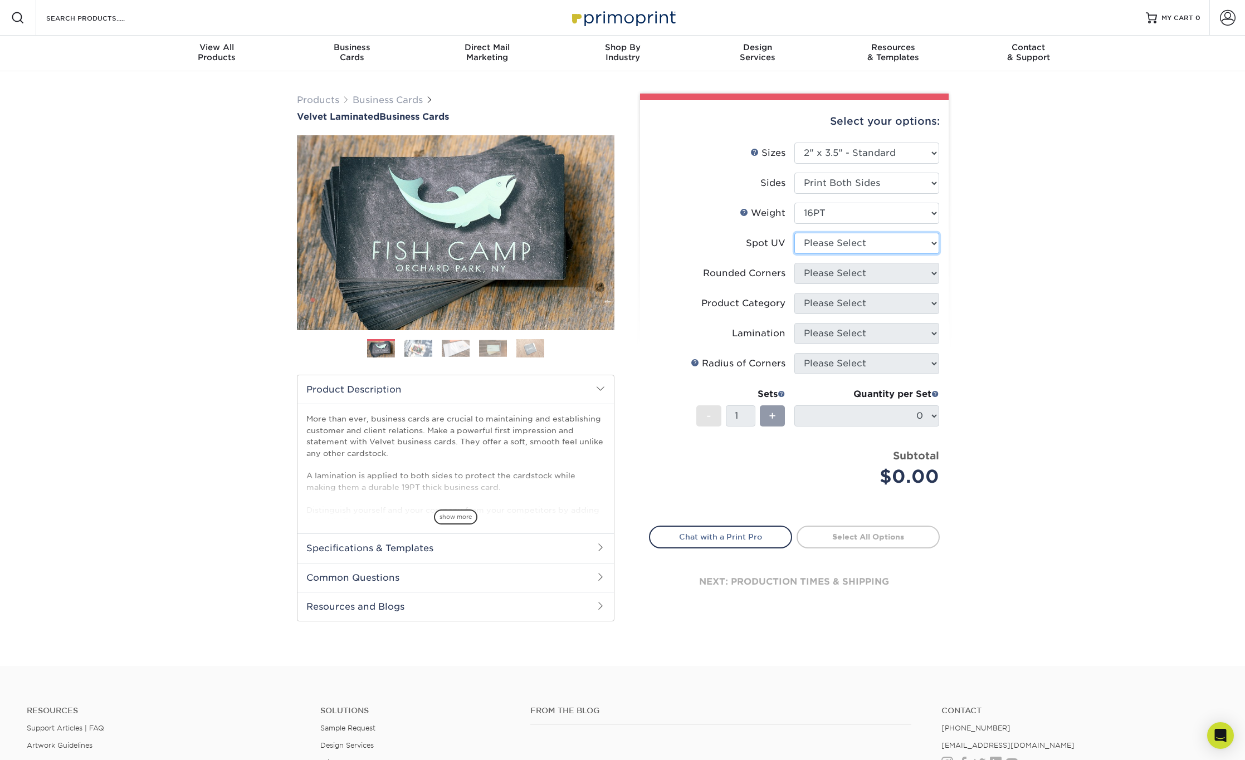
select select "2"
click at [794, 233] on select "Please Select No Spot UV Front and Back (Both Sides) Front Only Back Only" at bounding box center [866, 243] width 145 height 21
click at [868, 274] on select "Please Select Yes - Round 2 Corners Yes - Round 4 Corners No" at bounding box center [866, 273] width 145 height 21
select select "0"
click at [794, 263] on select "Please Select Yes - Round 2 Corners Yes - Round 4 Corners No" at bounding box center [866, 273] width 145 height 21
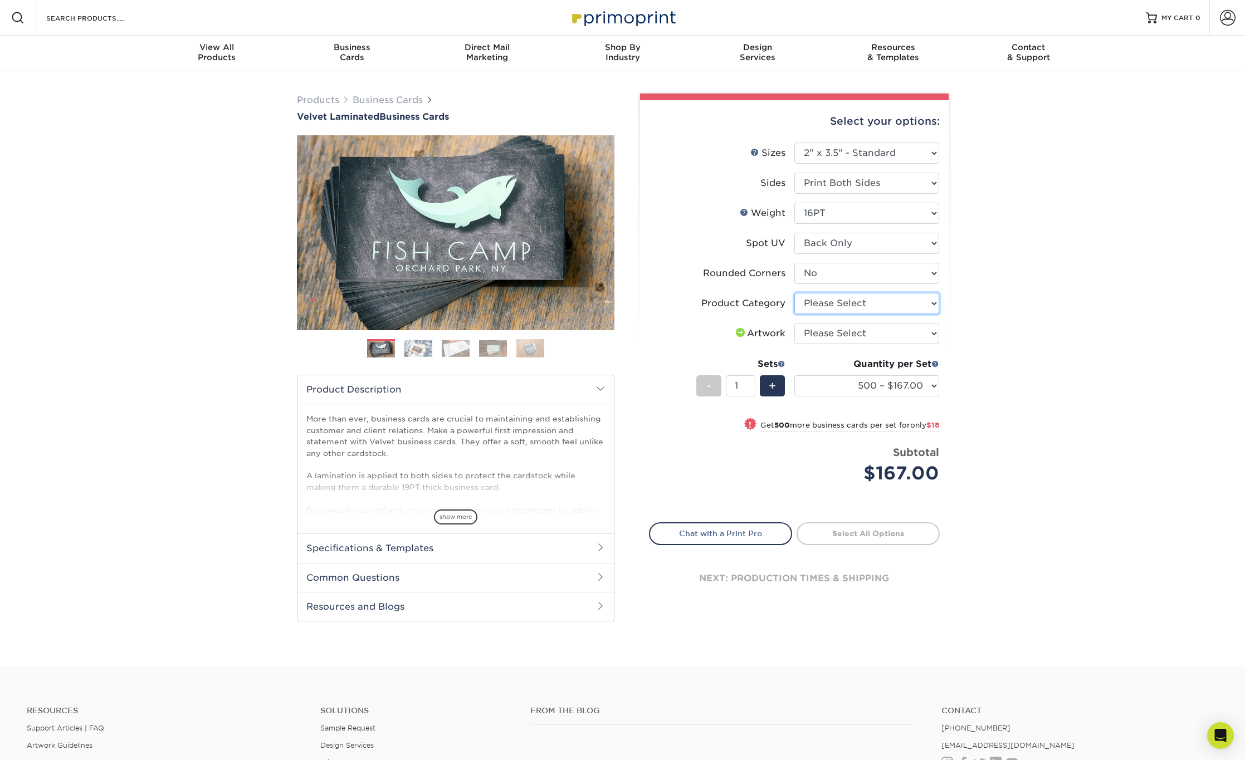
click at [850, 308] on select "Please Select Business Cards" at bounding box center [866, 303] width 145 height 21
select select "3b5148f1-0588-4f88-a218-97bcfdce65c1"
click at [794, 293] on select "Please Select Business Cards" at bounding box center [866, 303] width 145 height 21
click at [851, 338] on select "Please Select I will upload files I need a design - $100" at bounding box center [866, 333] width 145 height 21
select select "upload"
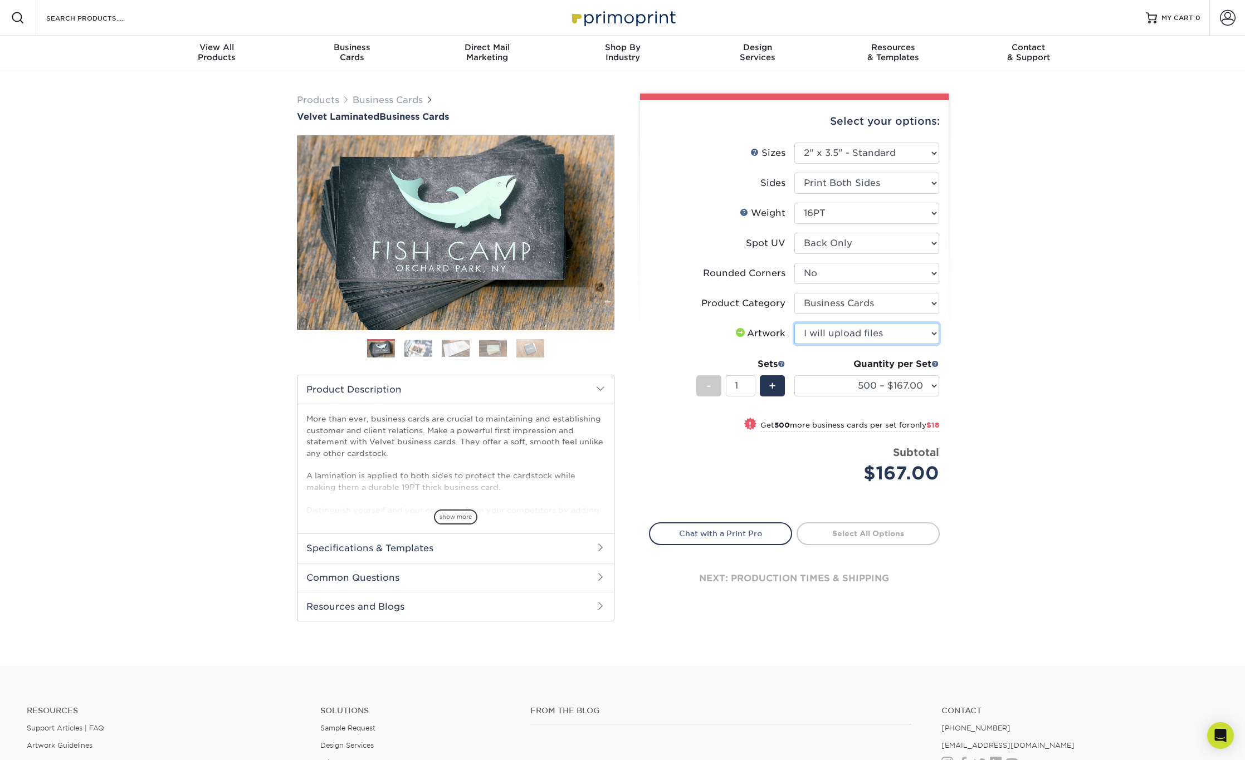
click at [794, 323] on select "Please Select I will upload files I need a design - $100" at bounding box center [866, 333] width 145 height 21
click at [915, 391] on select "500 – $167.00 1000 – $185.00 2500 – $439.00 5000 – $733.00 10000 – $1307.00" at bounding box center [866, 385] width 145 height 21
click at [418, 354] on img at bounding box center [418, 348] width 28 height 17
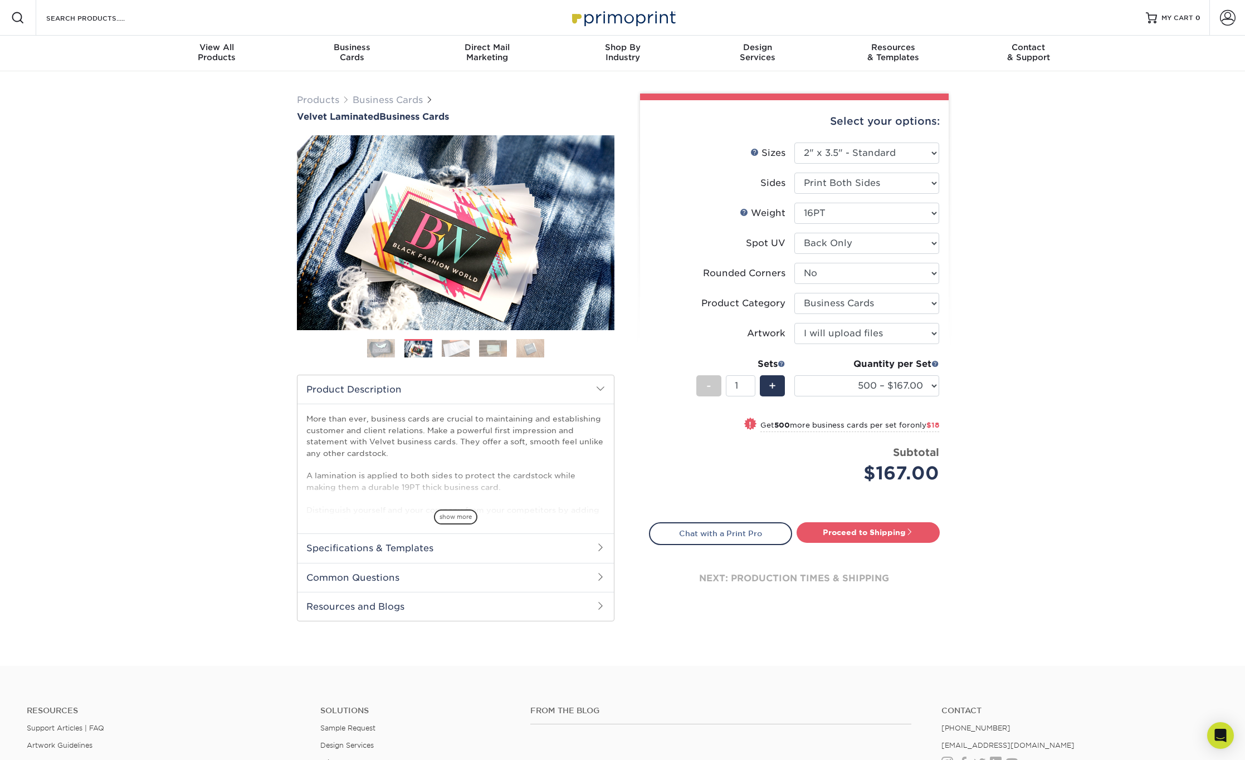
click at [452, 349] on img at bounding box center [456, 348] width 28 height 17
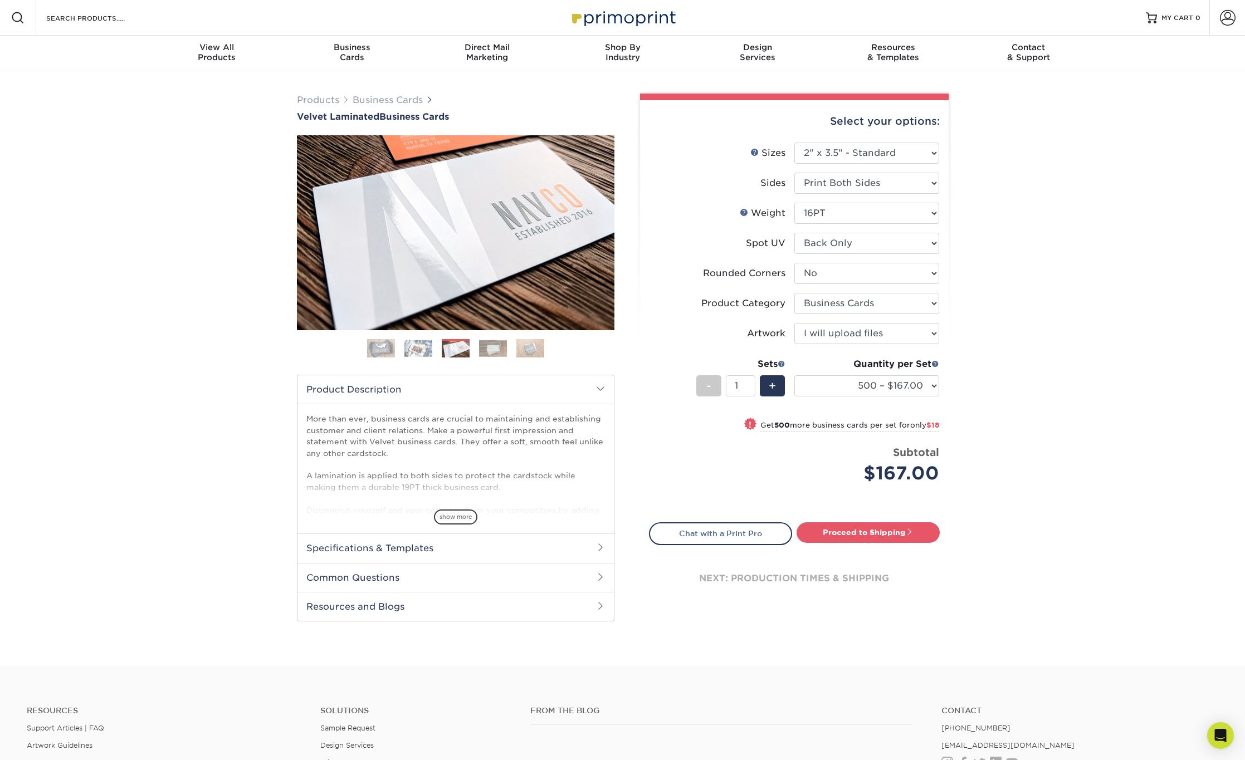
click at [500, 353] on img at bounding box center [493, 348] width 28 height 17
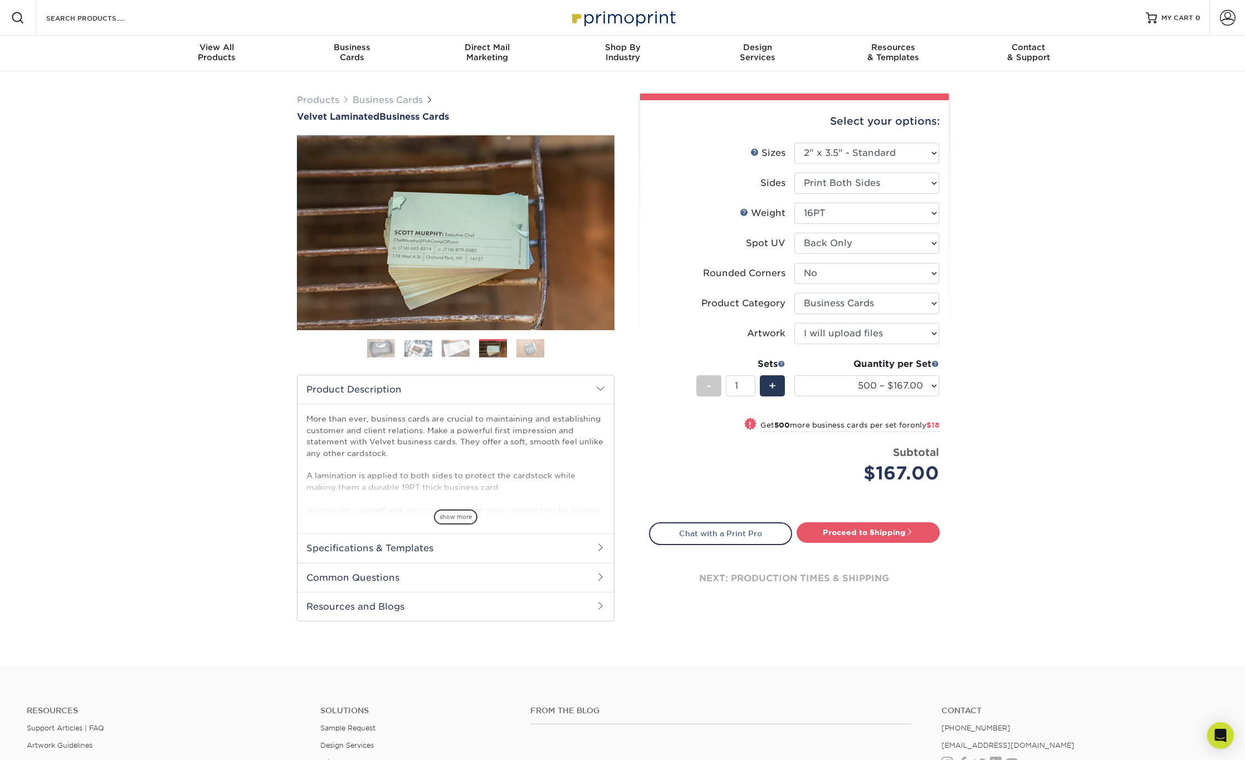
click at [520, 352] on img at bounding box center [530, 348] width 28 height 19
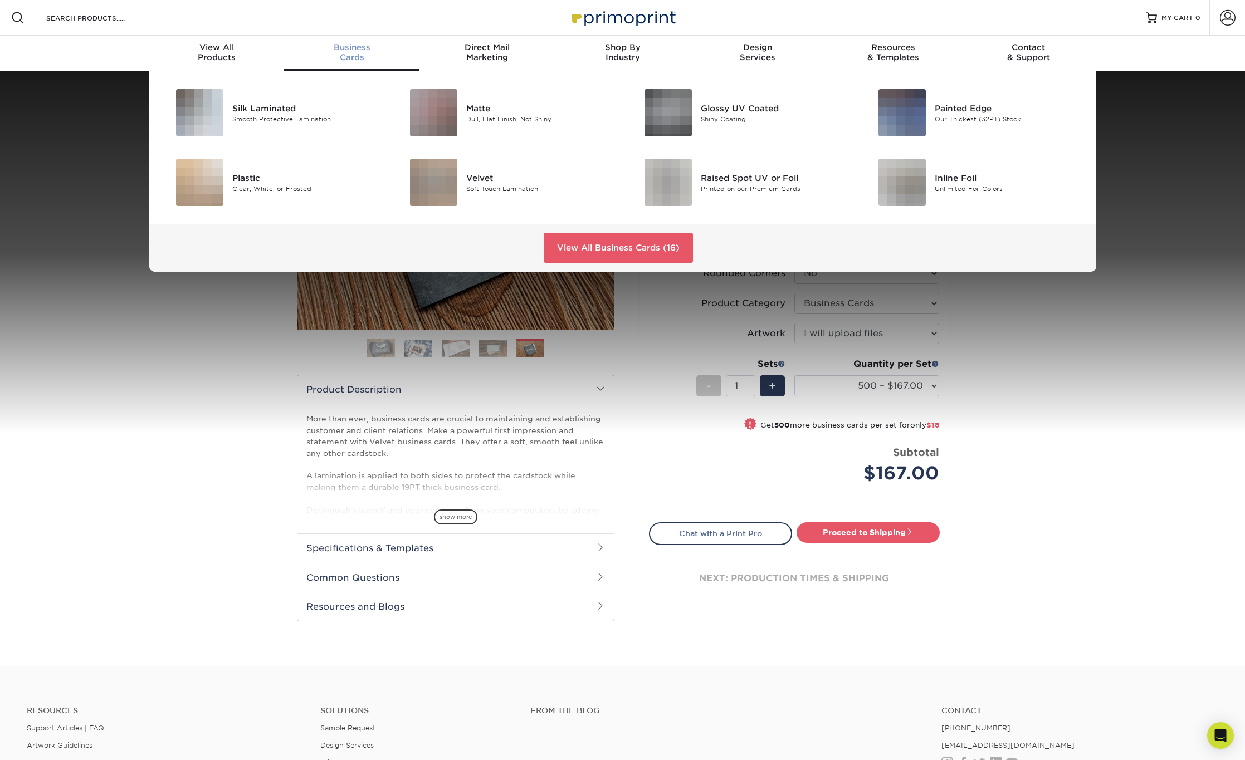
click at [367, 55] on div "Business Cards" at bounding box center [351, 52] width 135 height 20
